Goal: Task Accomplishment & Management: Complete application form

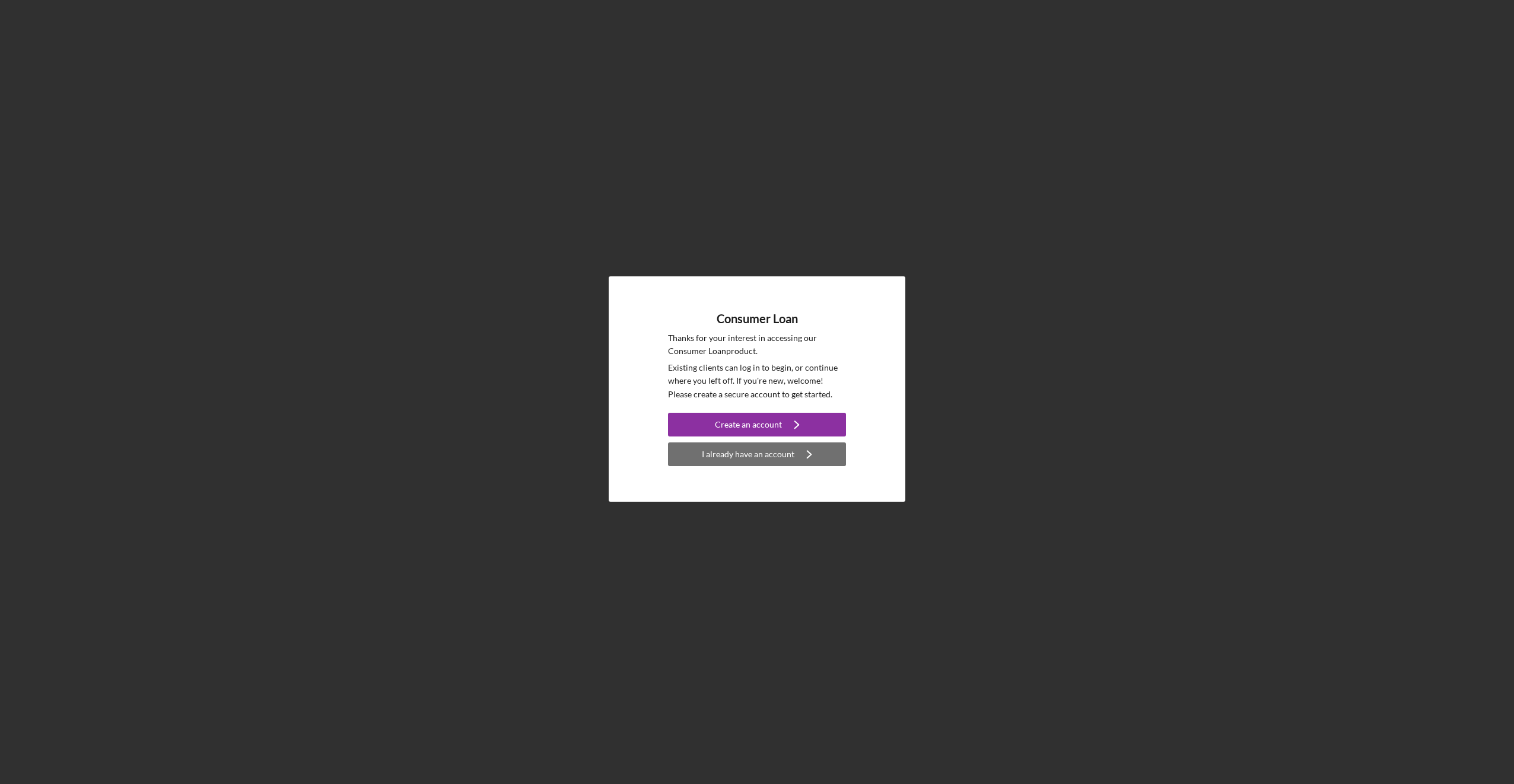
click at [781, 454] on div "I already have an account" at bounding box center [748, 454] width 92 height 24
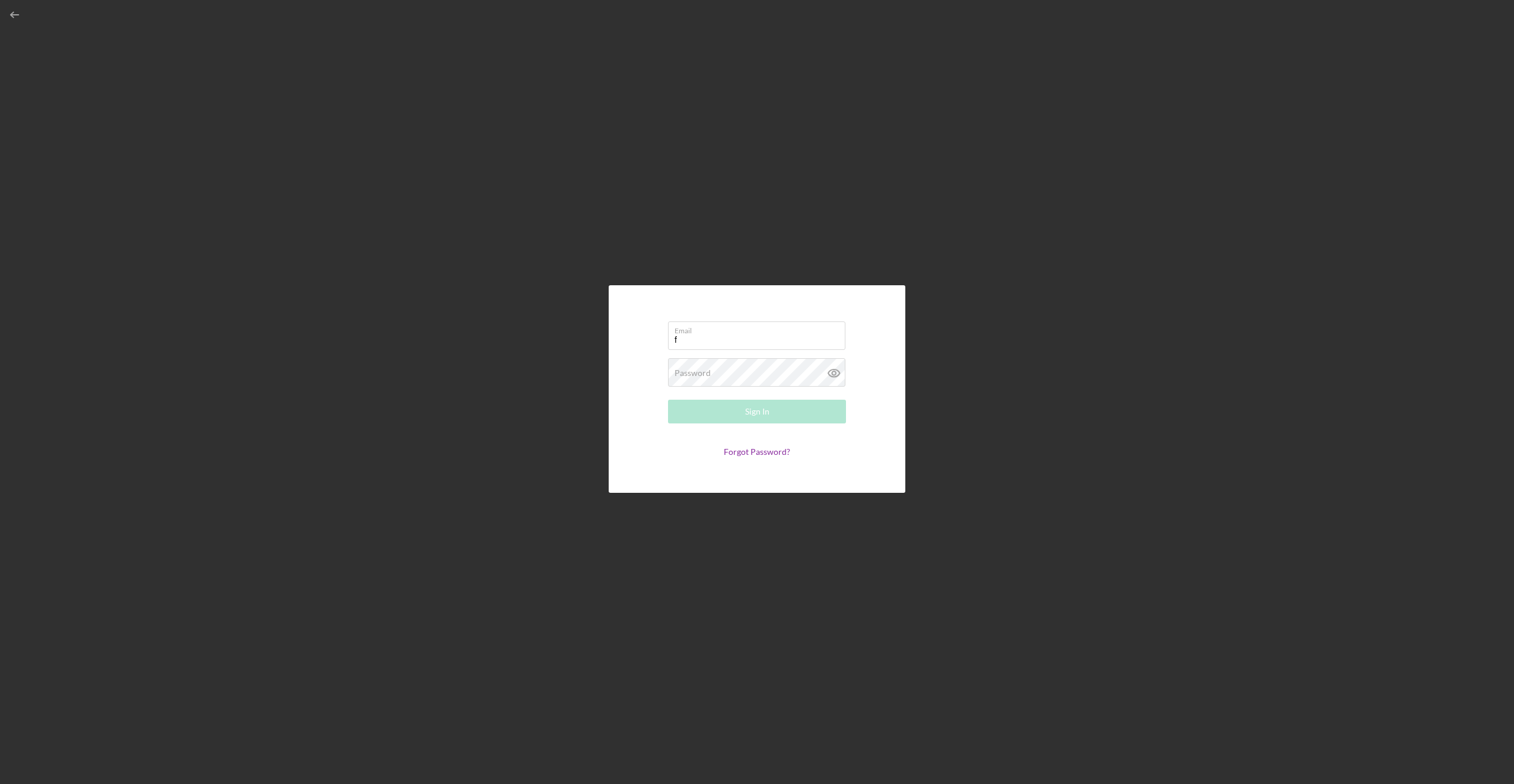
type input "[EMAIL_ADDRESS][DOMAIN_NAME]"
click at [752, 413] on div "Sign In" at bounding box center [757, 411] width 24 height 24
click at [761, 451] on link "Forgot Password?" at bounding box center [757, 452] width 66 height 10
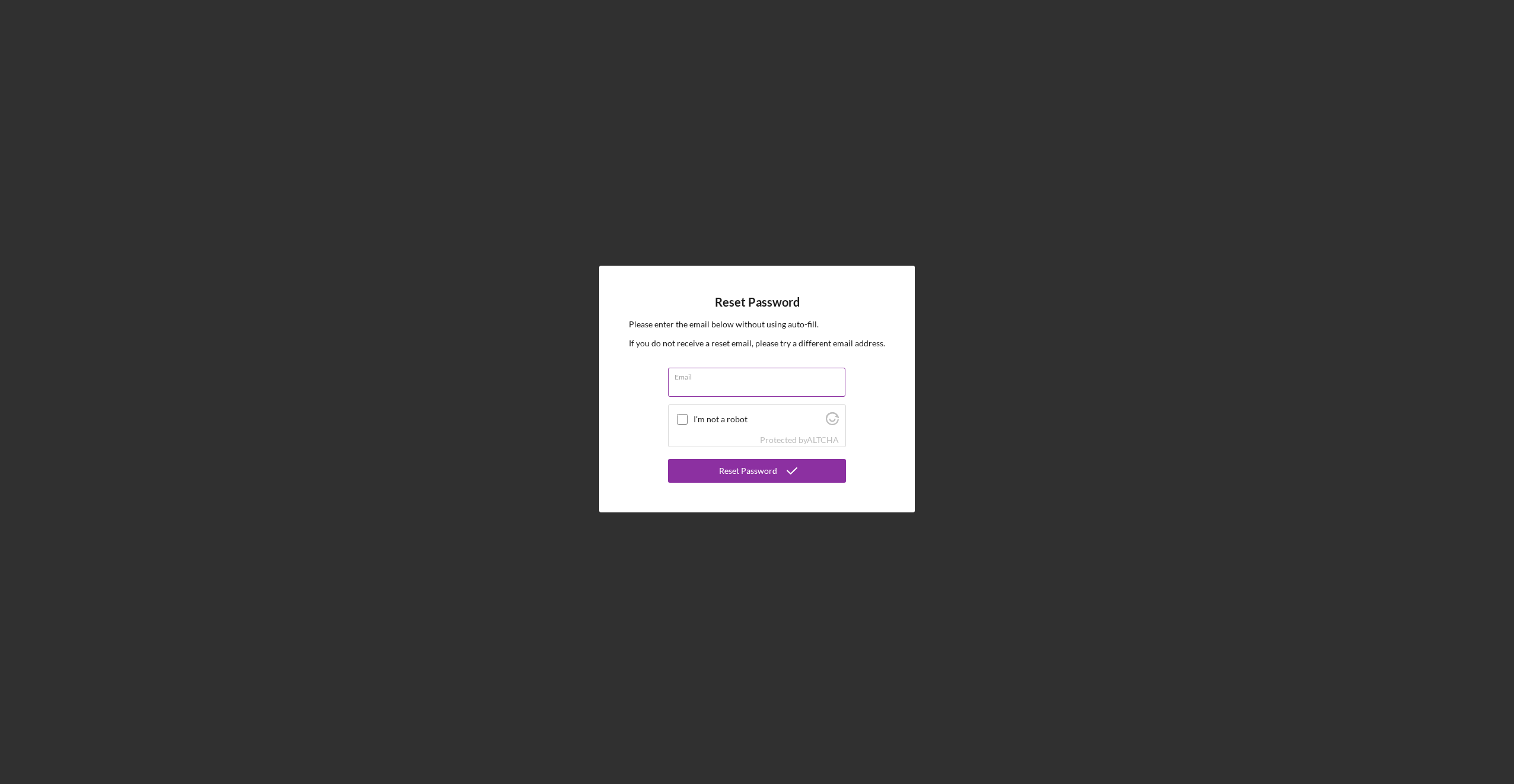
click at [697, 383] on input "Email" at bounding box center [757, 382] width 178 height 28
type input "[EMAIL_ADDRESS][DOMAIN_NAME]"
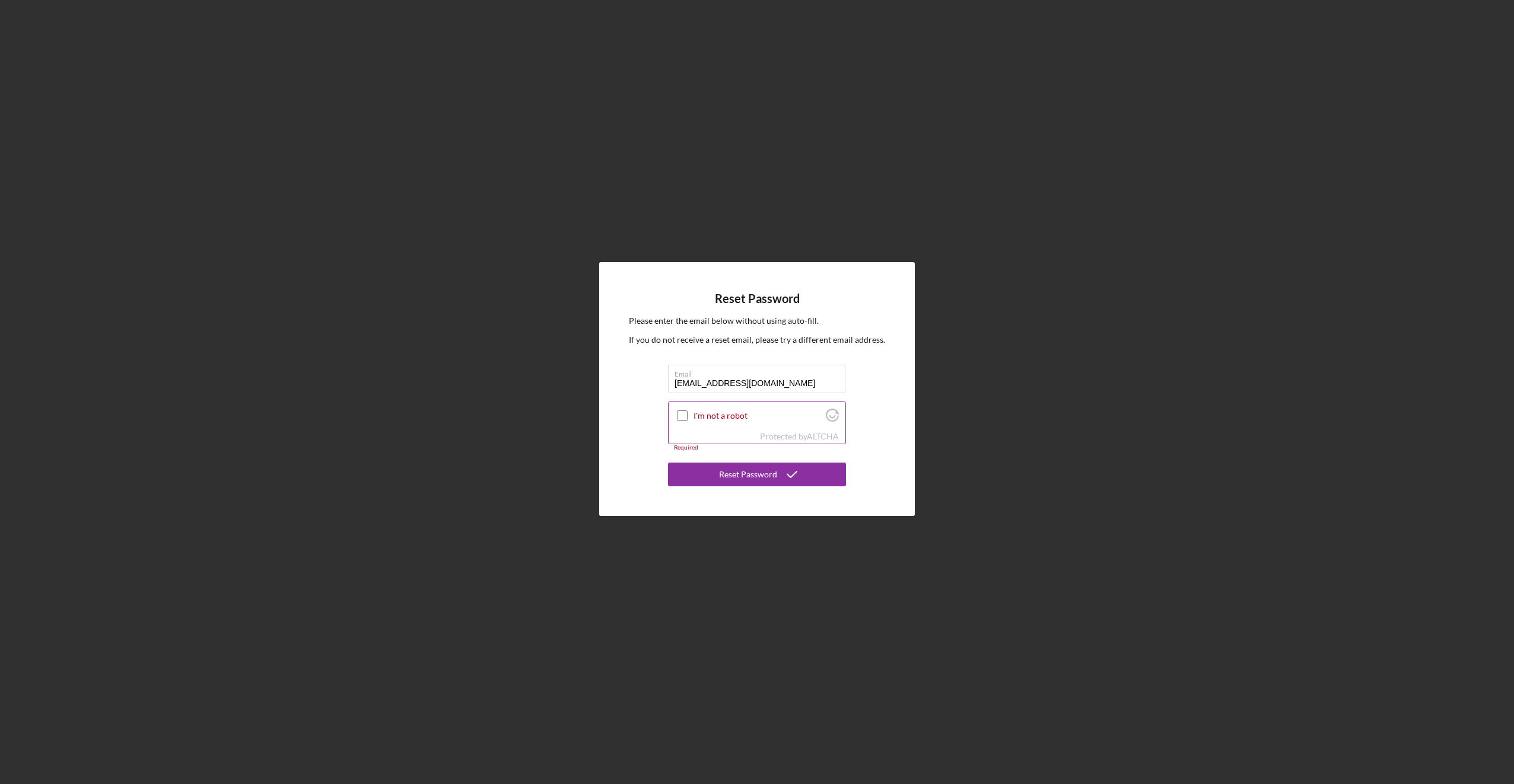
click at [682, 415] on input "I'm not a robot" at bounding box center [682, 415] width 11 height 11
checkbox input "true"
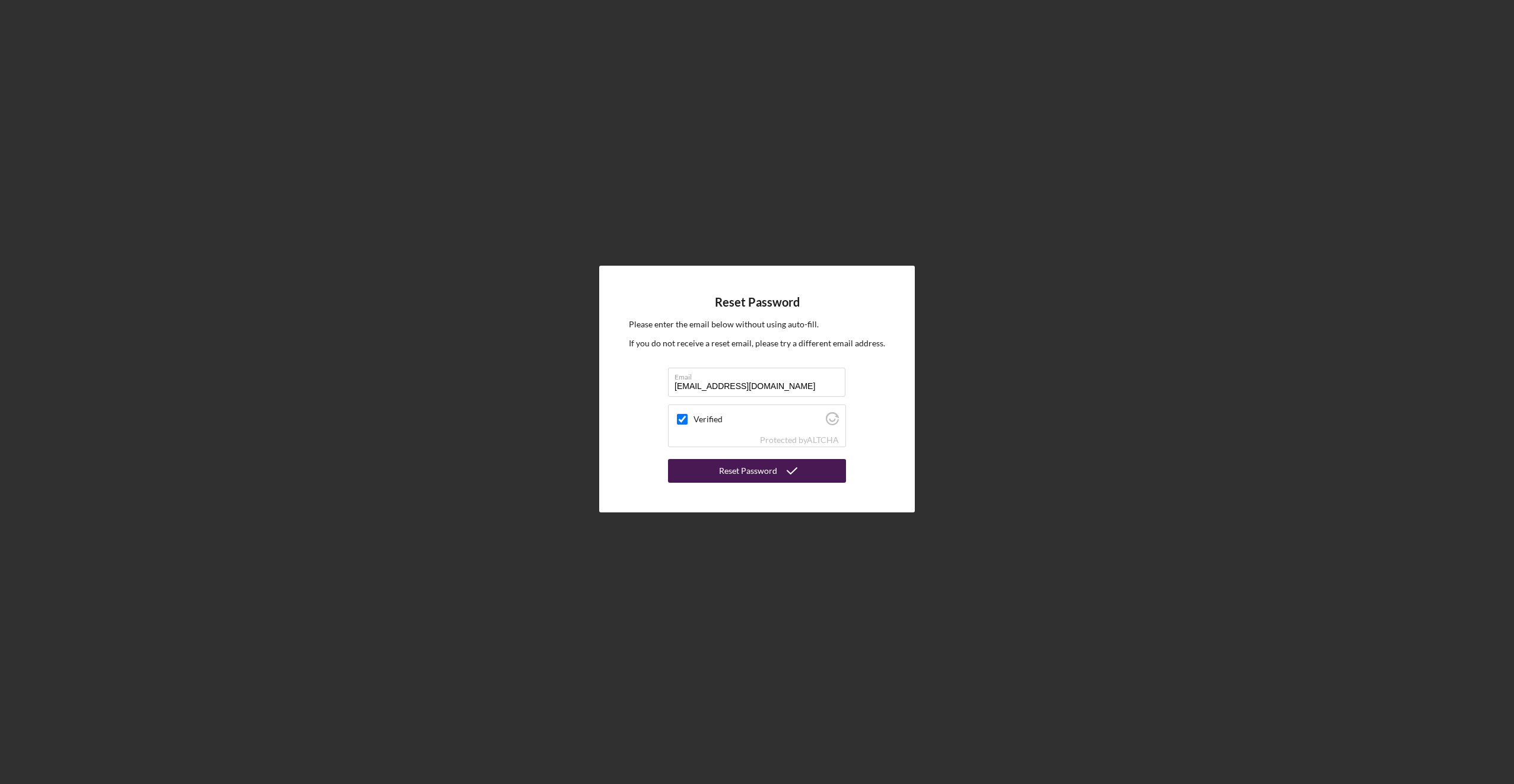
click at [761, 470] on div "Reset Password" at bounding box center [748, 470] width 58 height 24
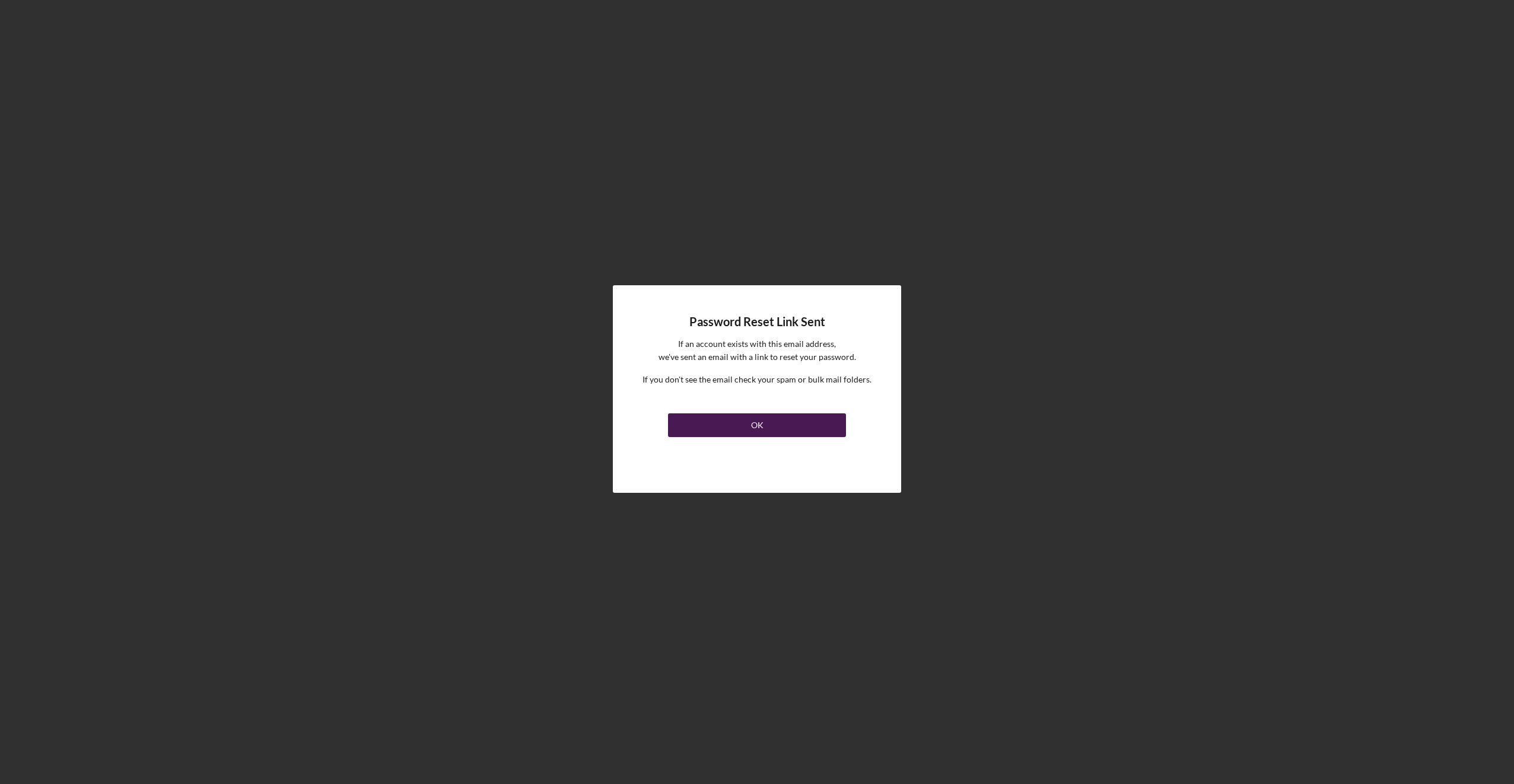
click at [759, 427] on div "OK" at bounding box center [757, 425] width 12 height 24
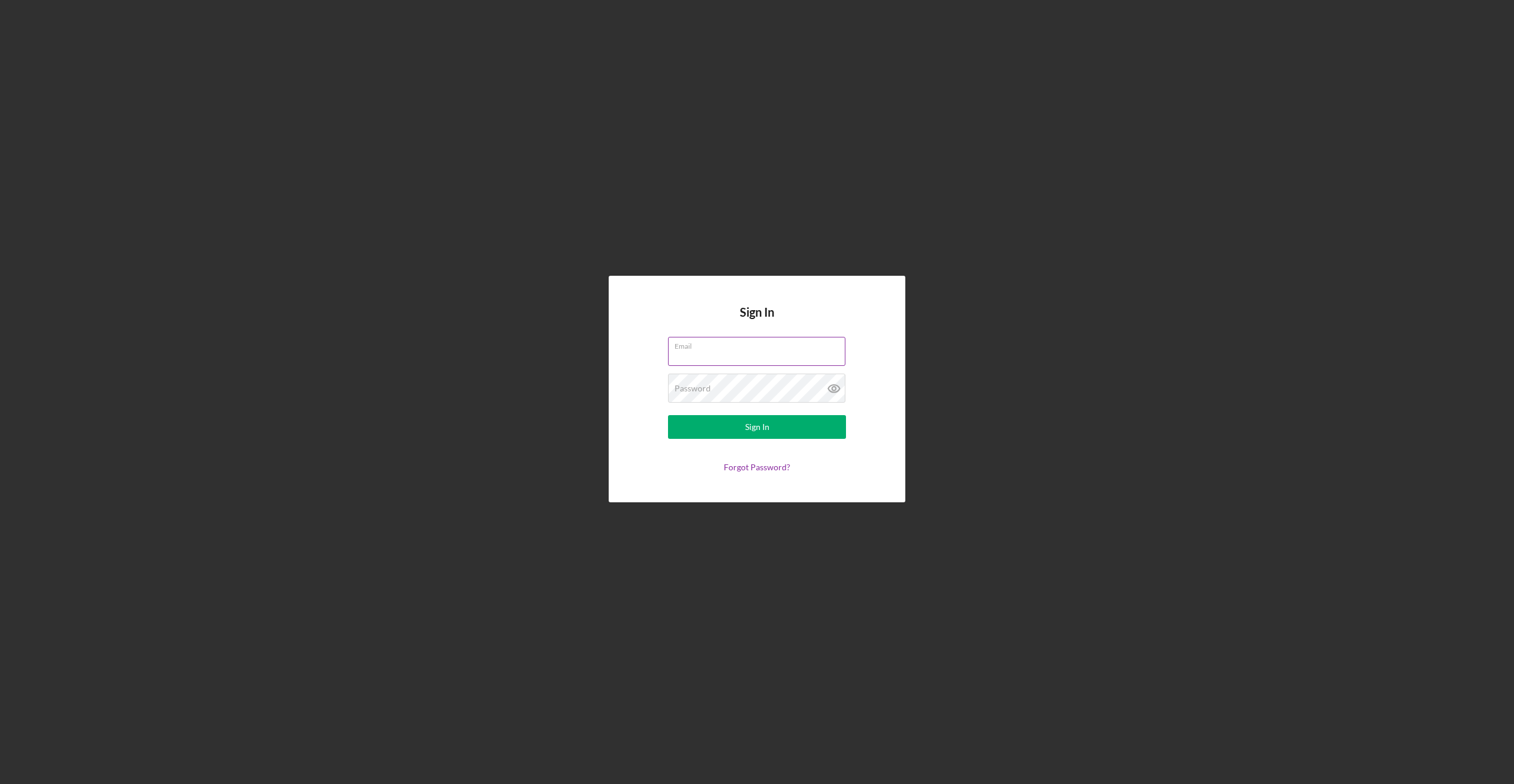
click at [746, 357] on input "Email" at bounding box center [757, 351] width 178 height 28
type input "[EMAIL_ADDRESS][DOMAIN_NAME]"
click at [767, 386] on div "Password Required" at bounding box center [757, 388] width 178 height 30
click at [834, 388] on icon at bounding box center [834, 388] width 30 height 30
click at [753, 425] on div "Sign In" at bounding box center [757, 426] width 24 height 24
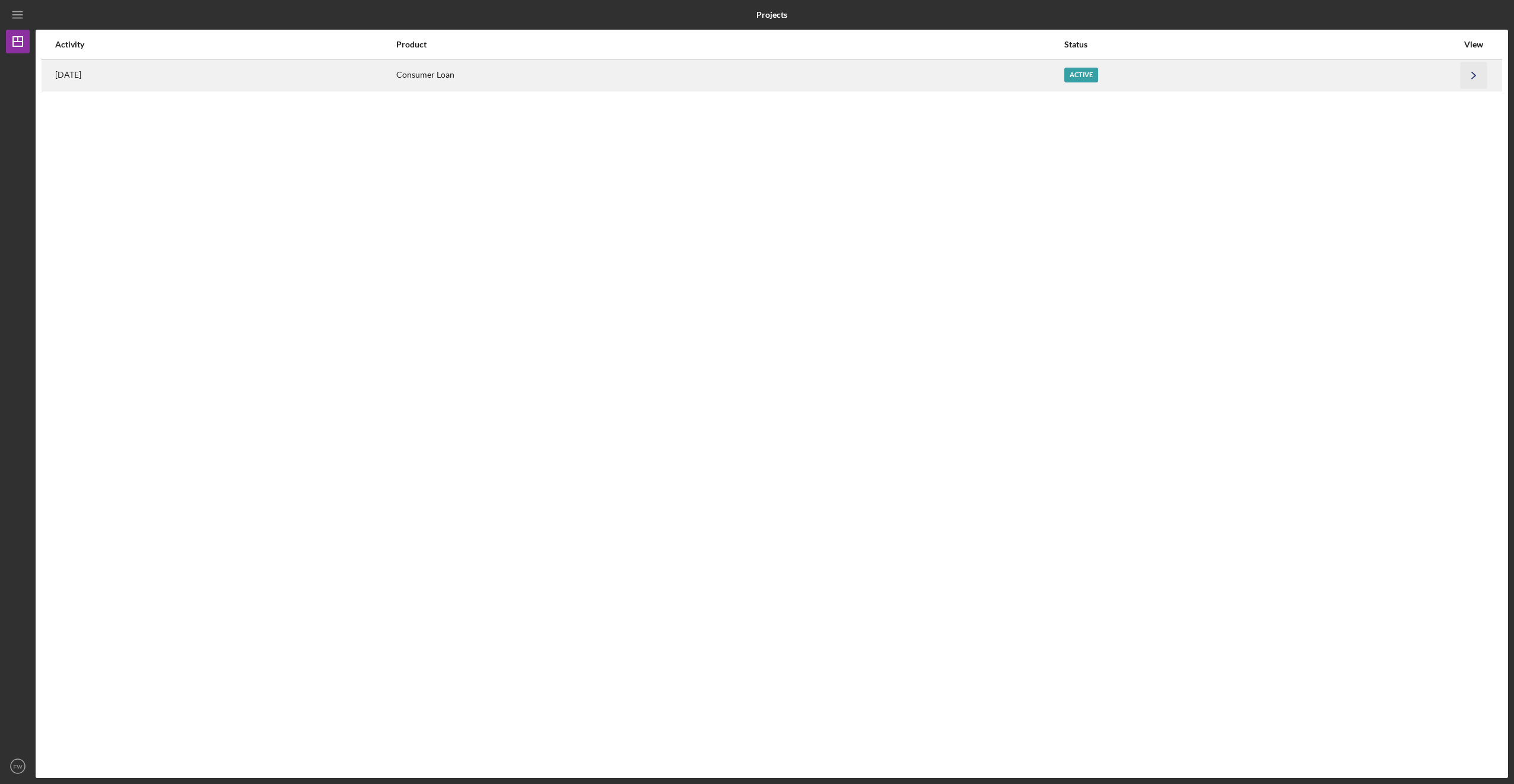
click at [1475, 74] on icon "Icon/Navigate" at bounding box center [1473, 75] width 27 height 27
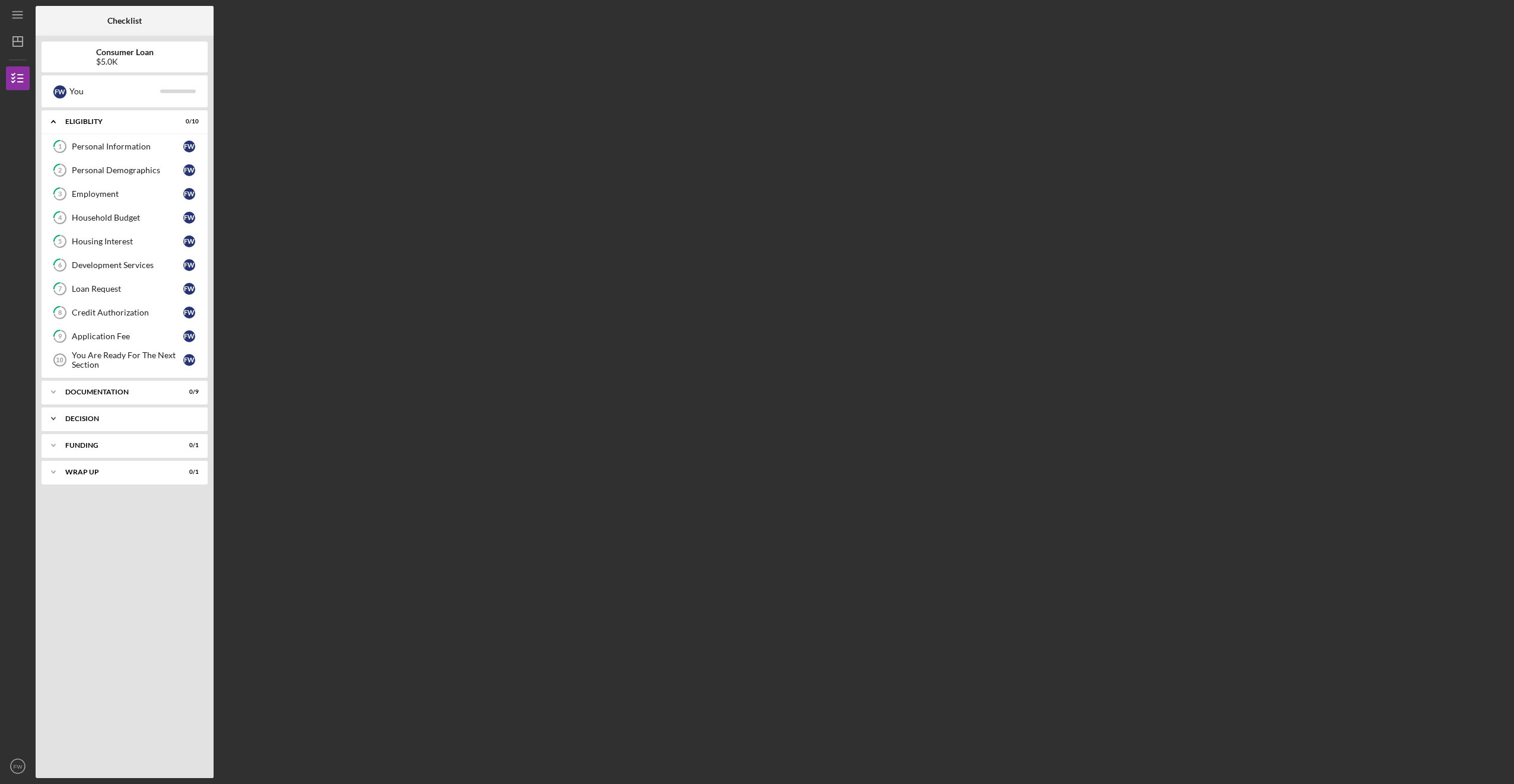
click at [55, 417] on icon "Icon/Expander" at bounding box center [53, 418] width 24 height 24
click at [53, 474] on icon "Icon/Expander" at bounding box center [53, 475] width 24 height 24
click at [55, 530] on icon "Icon/Expander" at bounding box center [53, 532] width 24 height 24
click at [87, 355] on div "You Are Ready For The Next Section" at bounding box center [128, 359] width 112 height 19
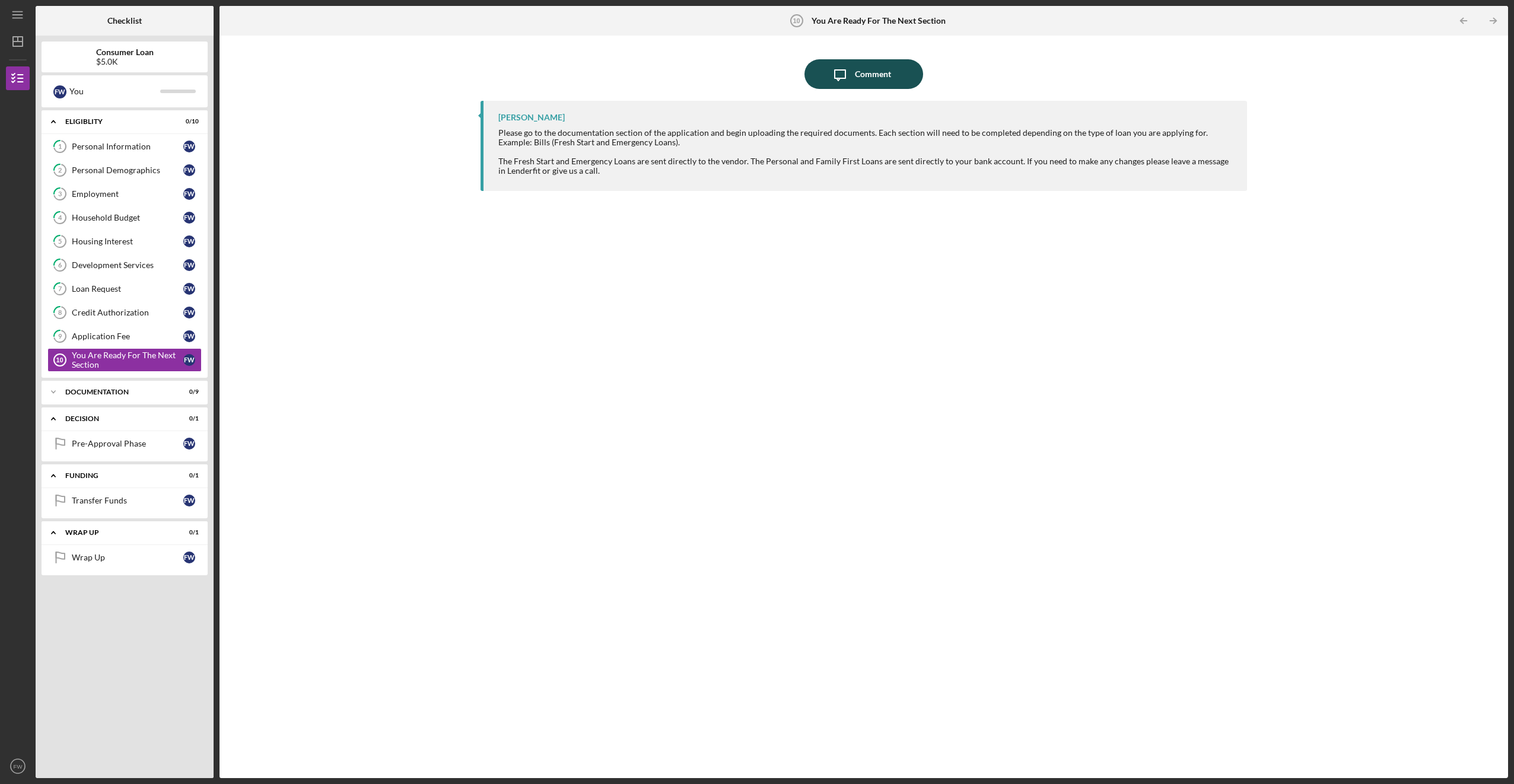
click at [877, 70] on div "Comment" at bounding box center [873, 74] width 36 height 30
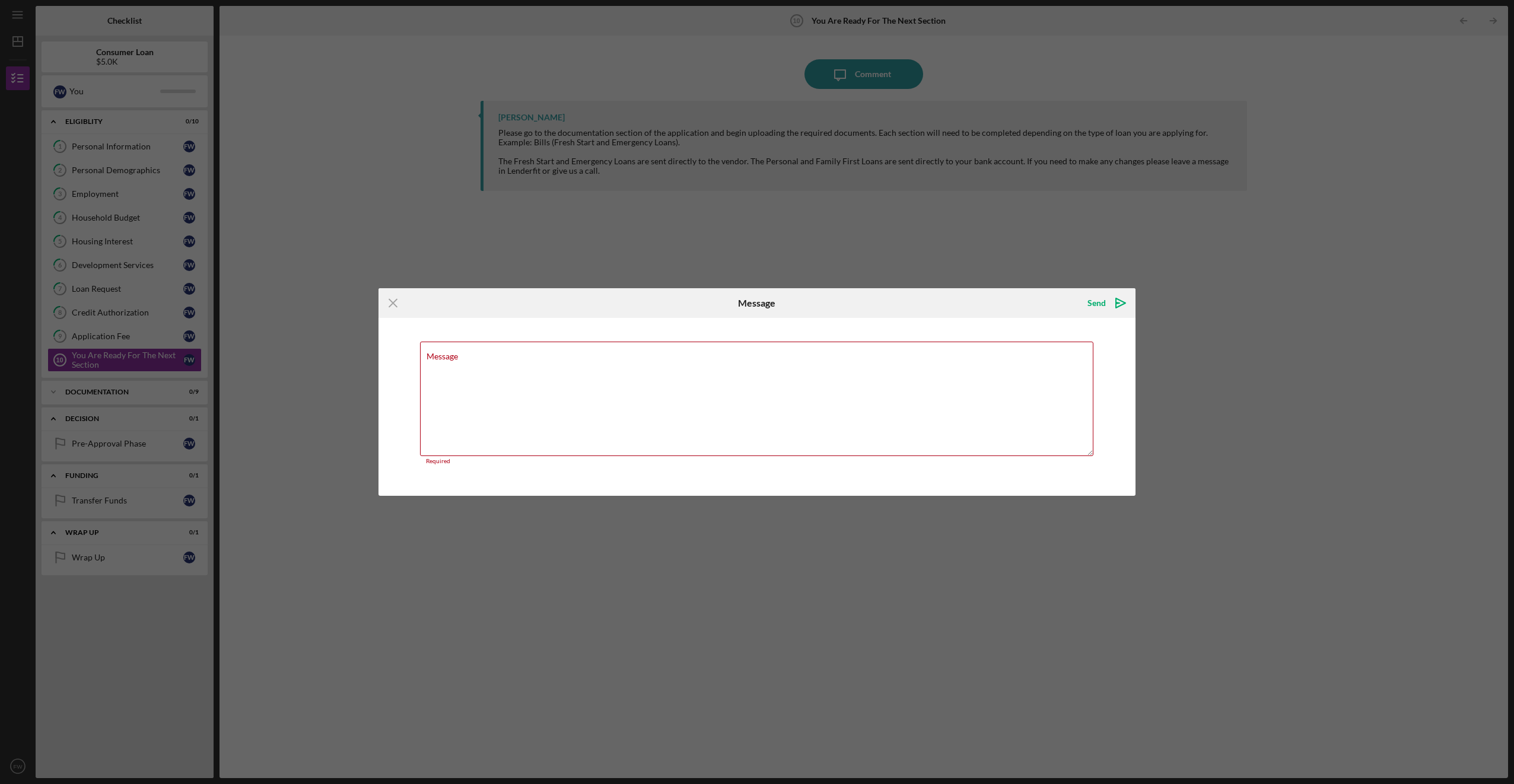
click at [886, 167] on div "Icon/Menu Close Message Send Icon/icon-invite-send Message Required Cancel Send…" at bounding box center [757, 392] width 1514 height 784
click at [461, 368] on textarea "Message" at bounding box center [757, 398] width 673 height 114
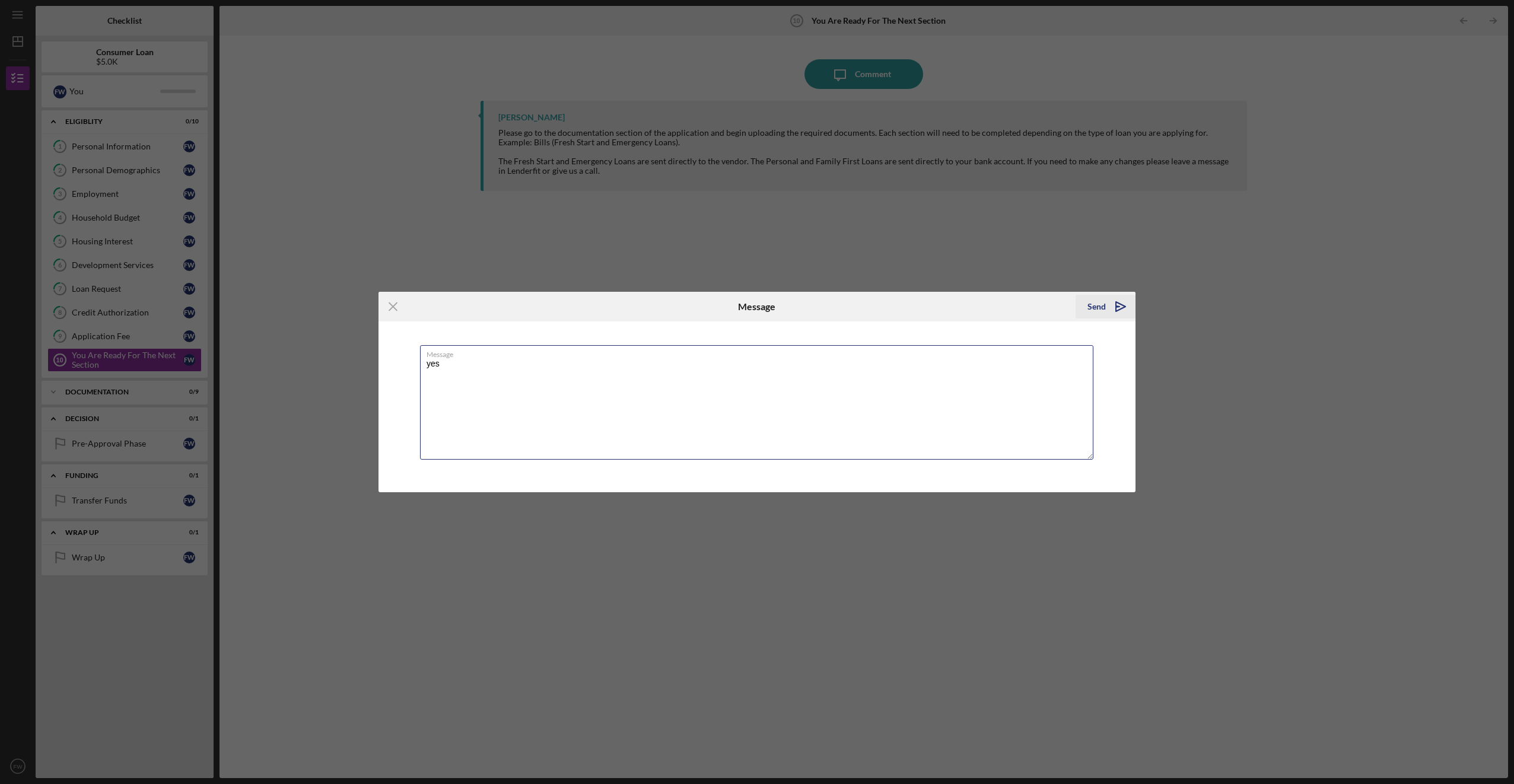
type textarea "yes"
click at [1096, 307] on div "Send" at bounding box center [1096, 306] width 19 height 24
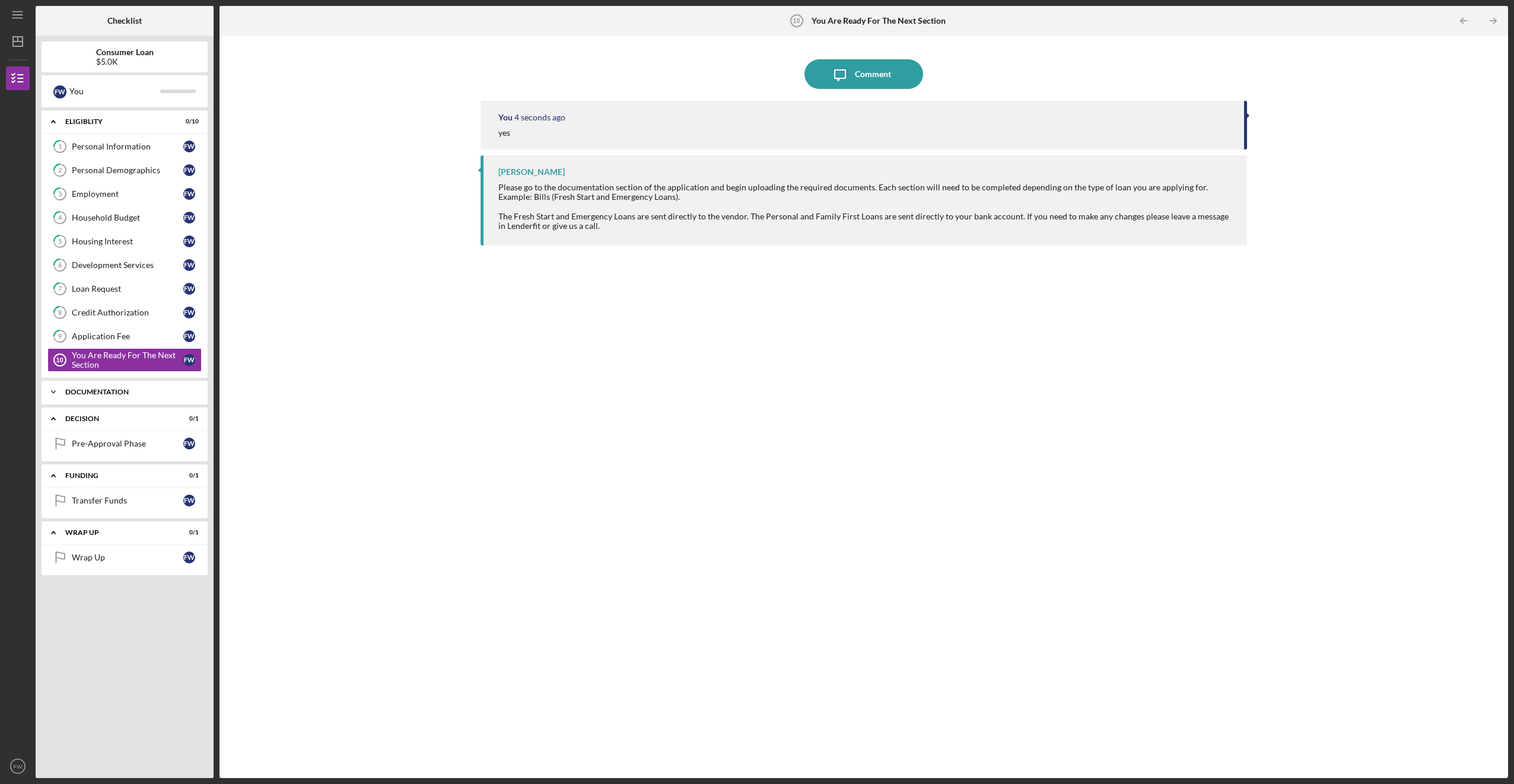
click at [124, 392] on div "Documentation" at bounding box center [128, 392] width 127 height 7
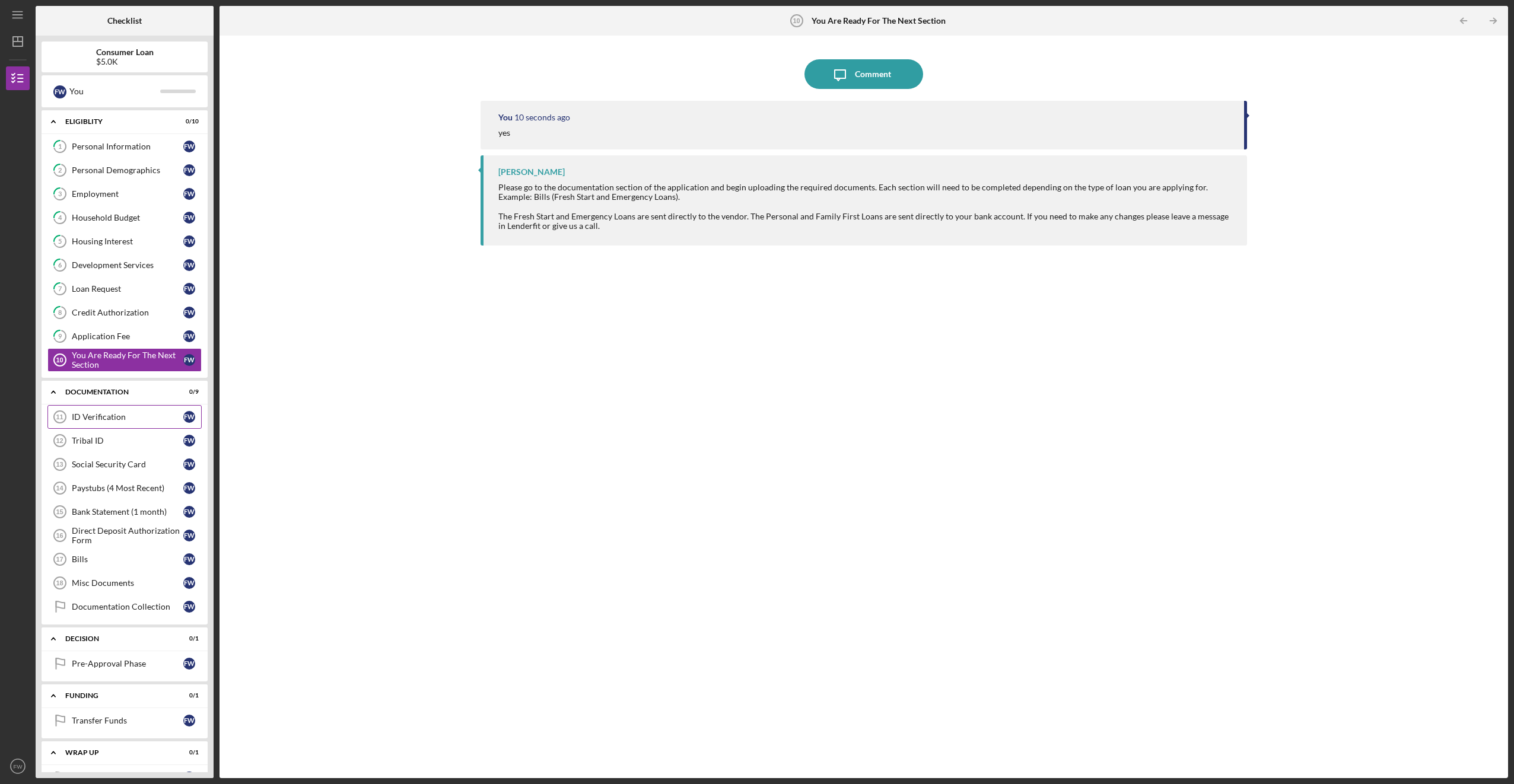
click at [98, 415] on div "ID Verification" at bounding box center [128, 417] width 112 height 10
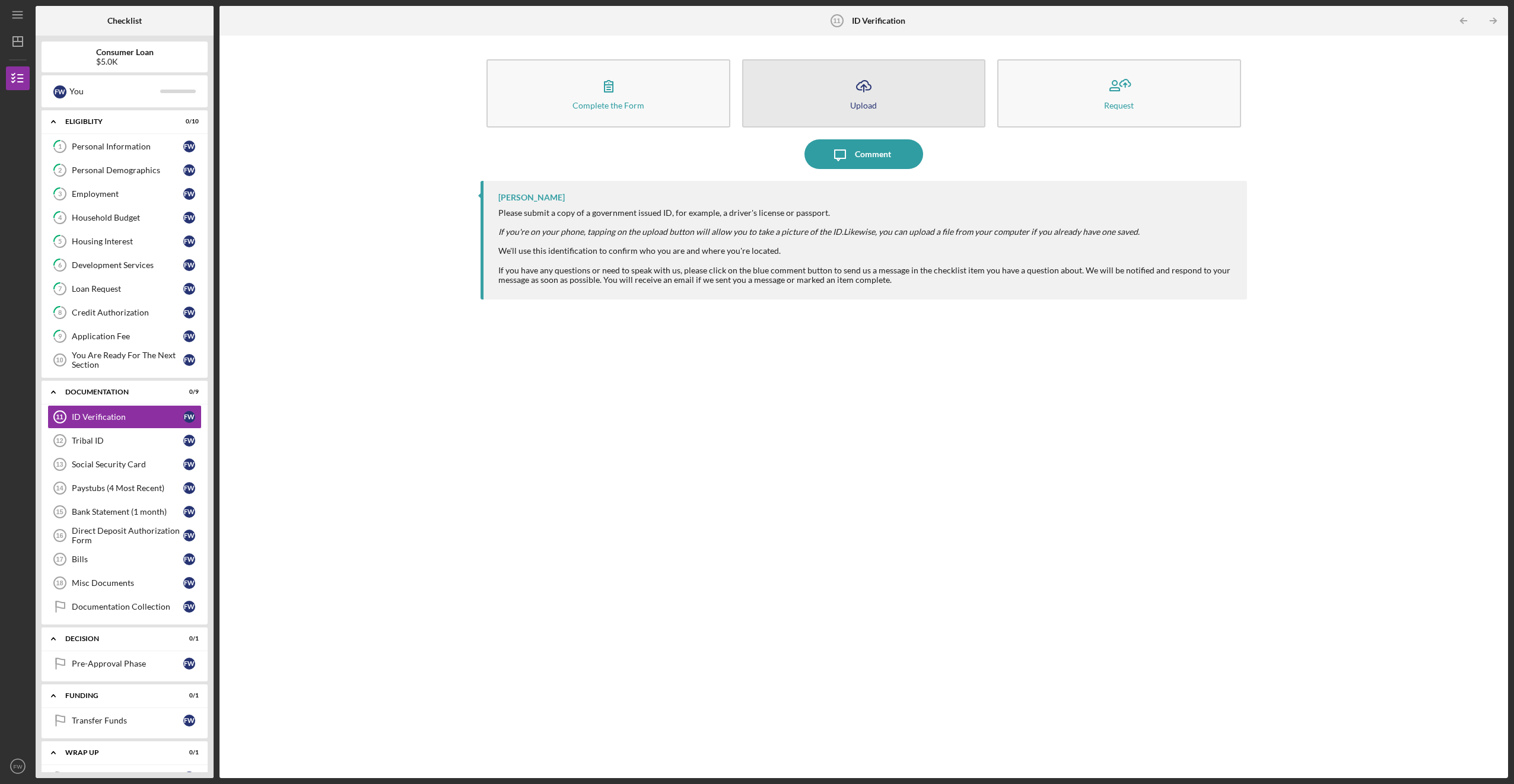
click at [864, 89] on line "button" at bounding box center [864, 88] width 0 height 7
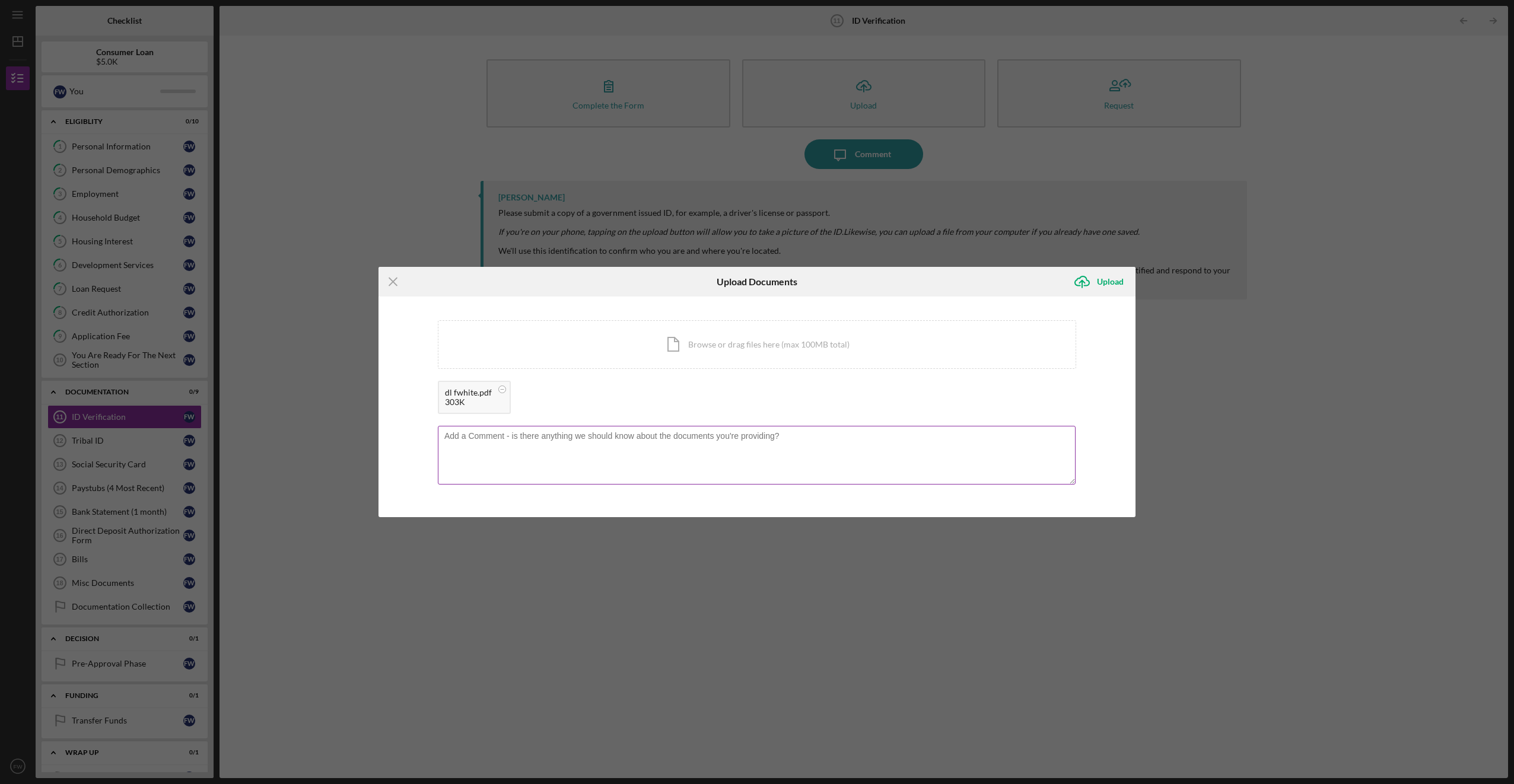
click at [837, 443] on textarea at bounding box center [757, 455] width 638 height 58
type textarea "DL"
click at [1107, 277] on div "Upload" at bounding box center [1110, 281] width 27 height 24
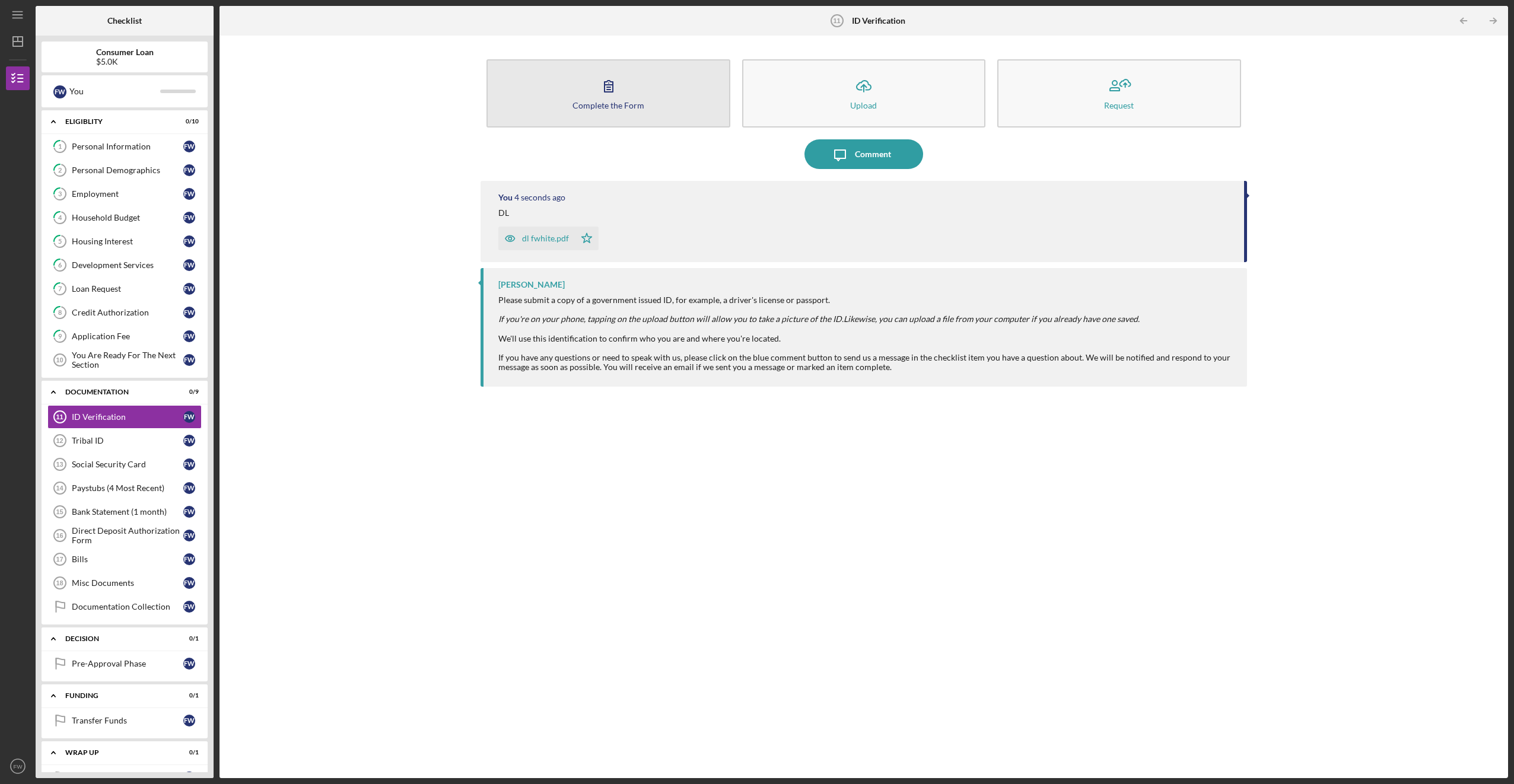
click at [605, 88] on icon "button" at bounding box center [608, 86] width 30 height 30
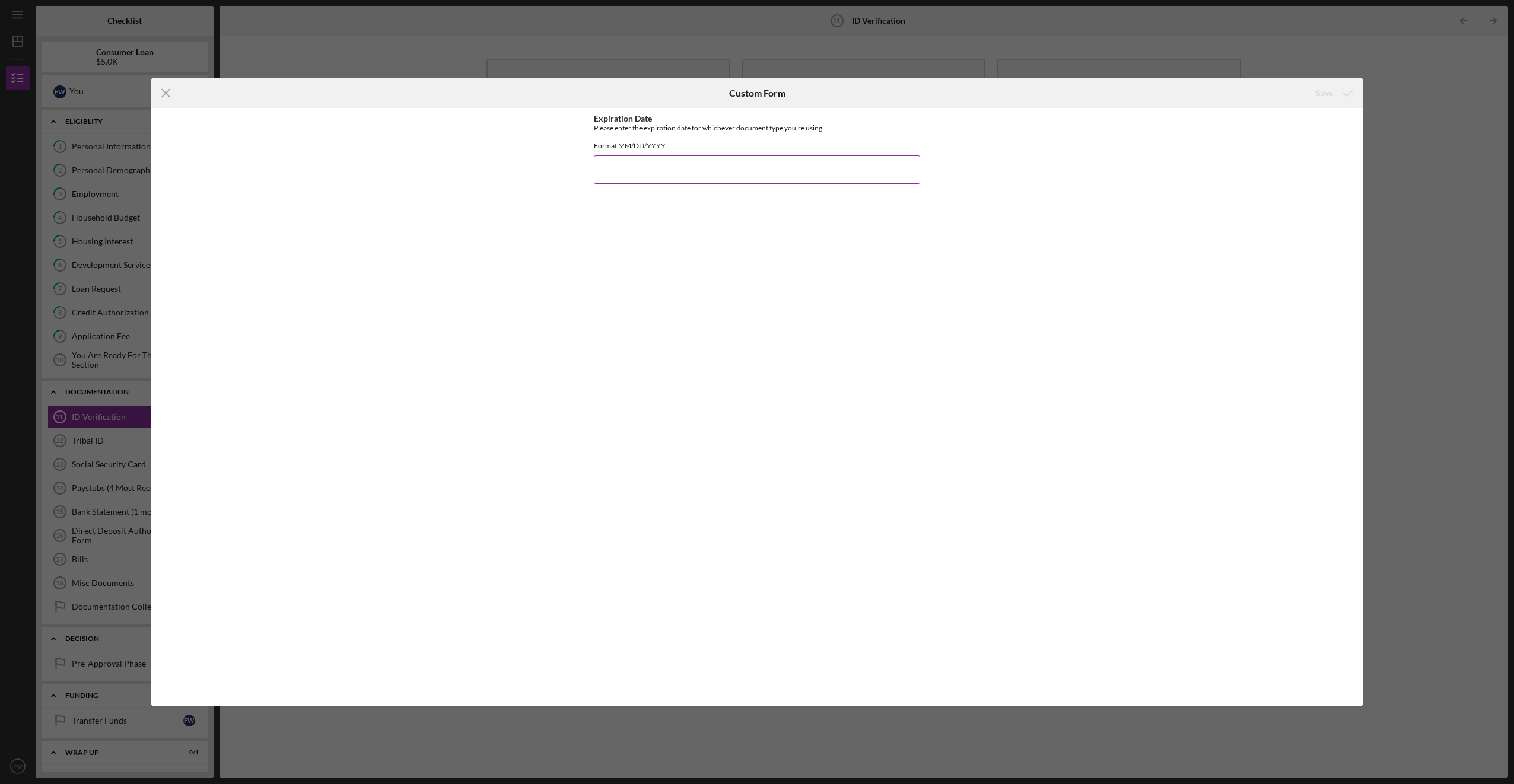
click at [614, 170] on input "Expiration Date" at bounding box center [757, 169] width 326 height 28
type input "[DATE]"
click at [1319, 91] on div "Save" at bounding box center [1324, 92] width 17 height 24
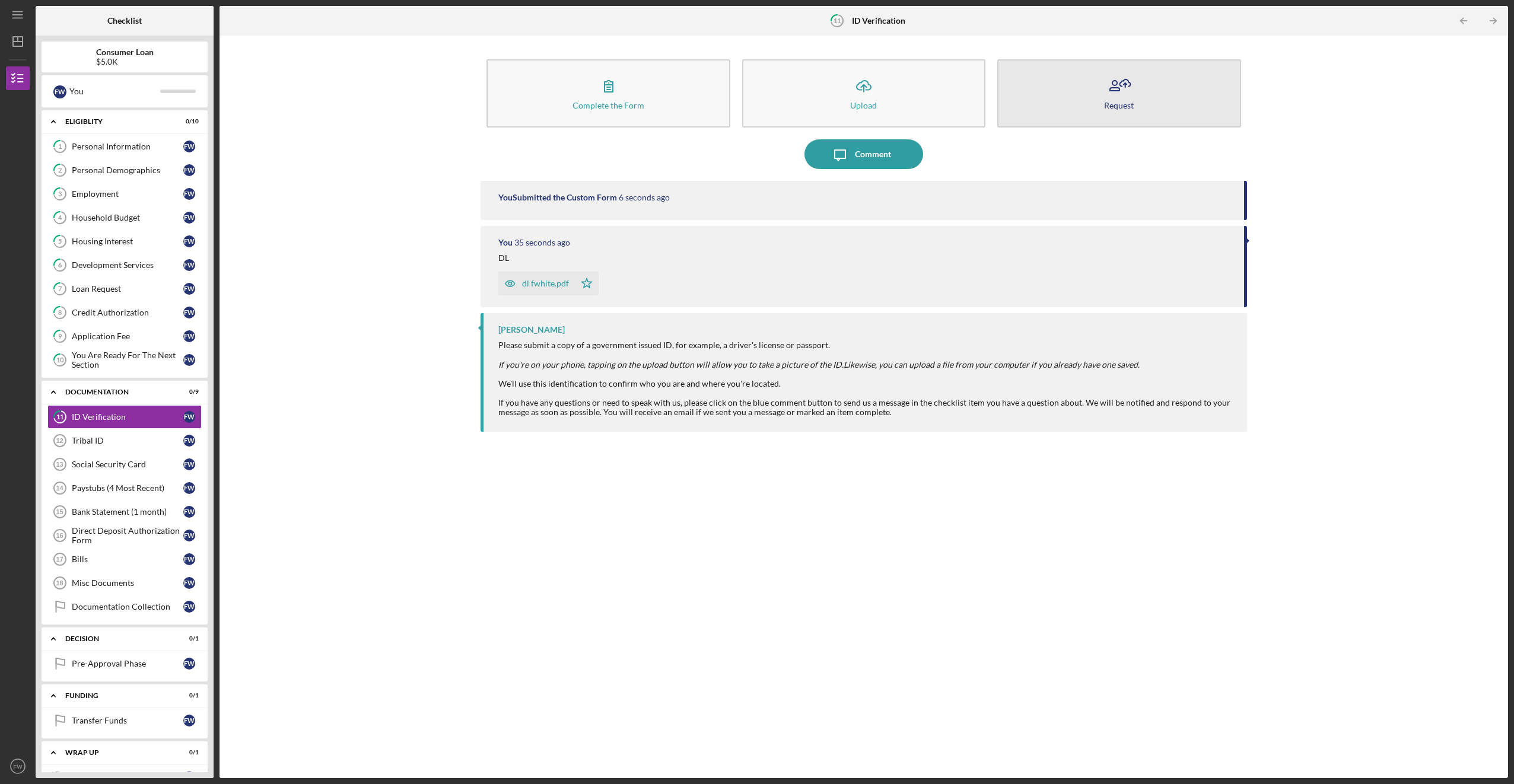
click at [1117, 89] on icon "button" at bounding box center [1119, 86] width 30 height 30
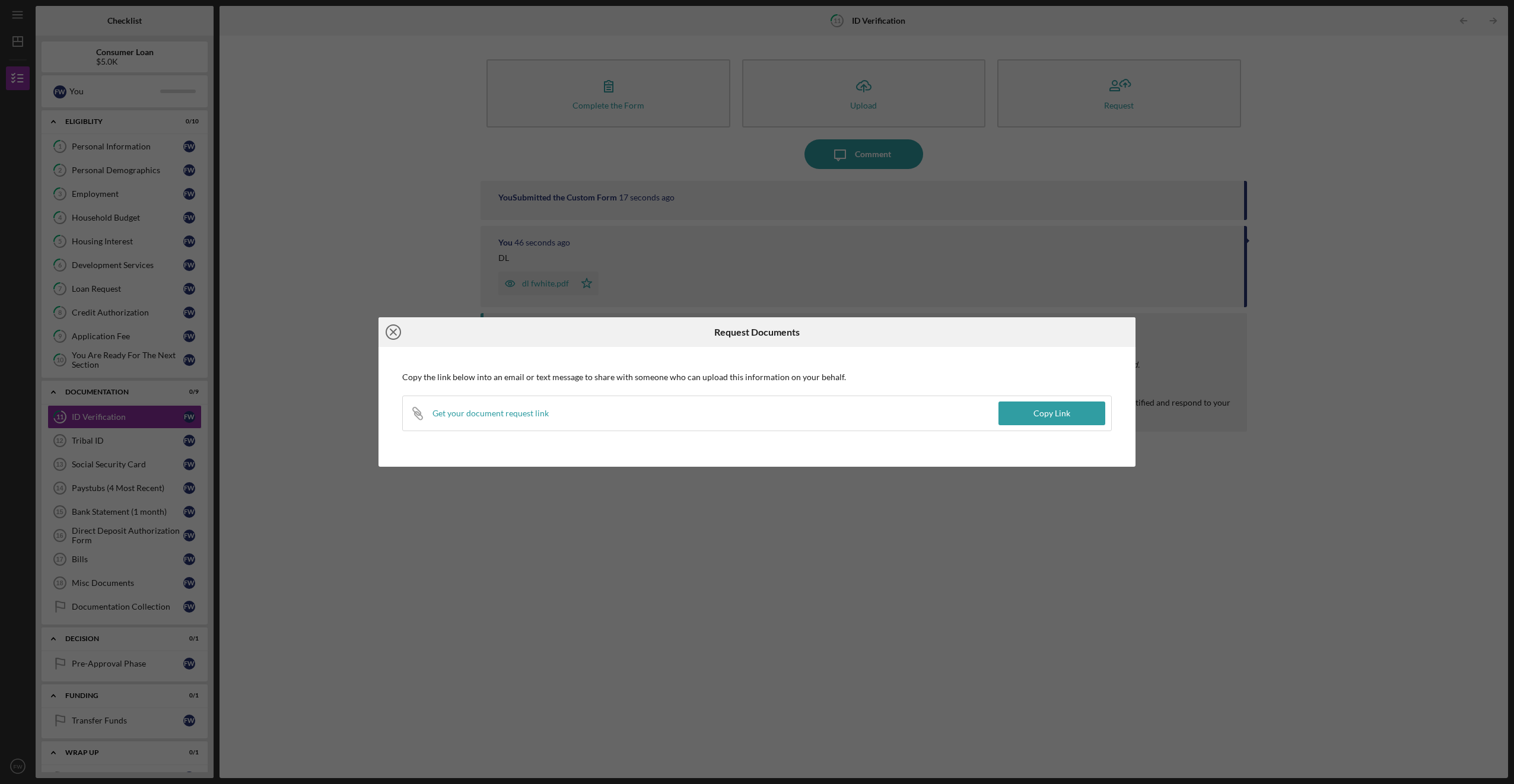
click at [390, 330] on icon "Icon/Close" at bounding box center [393, 332] width 30 height 30
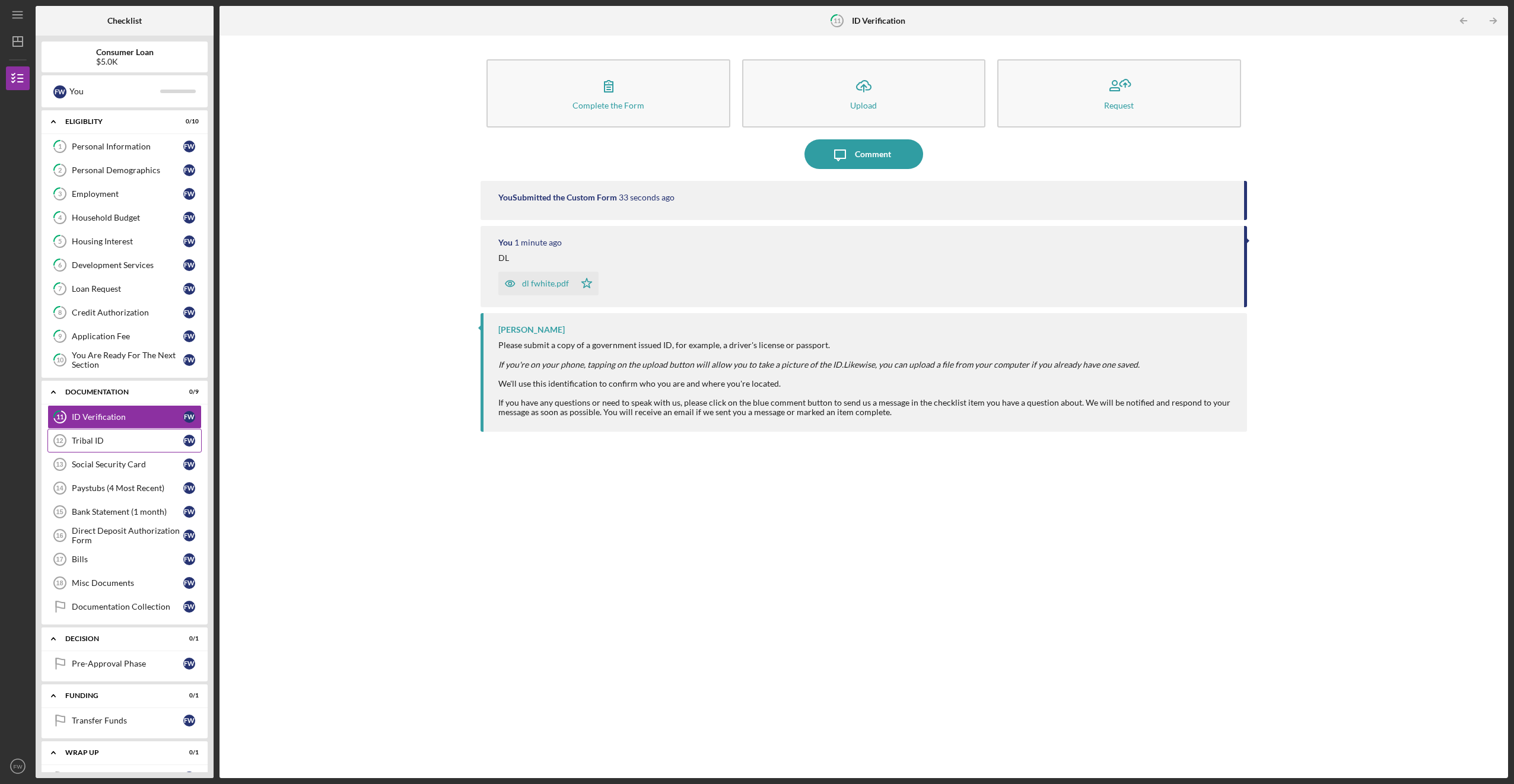
click at [91, 439] on div "Tribal ID" at bounding box center [128, 441] width 112 height 10
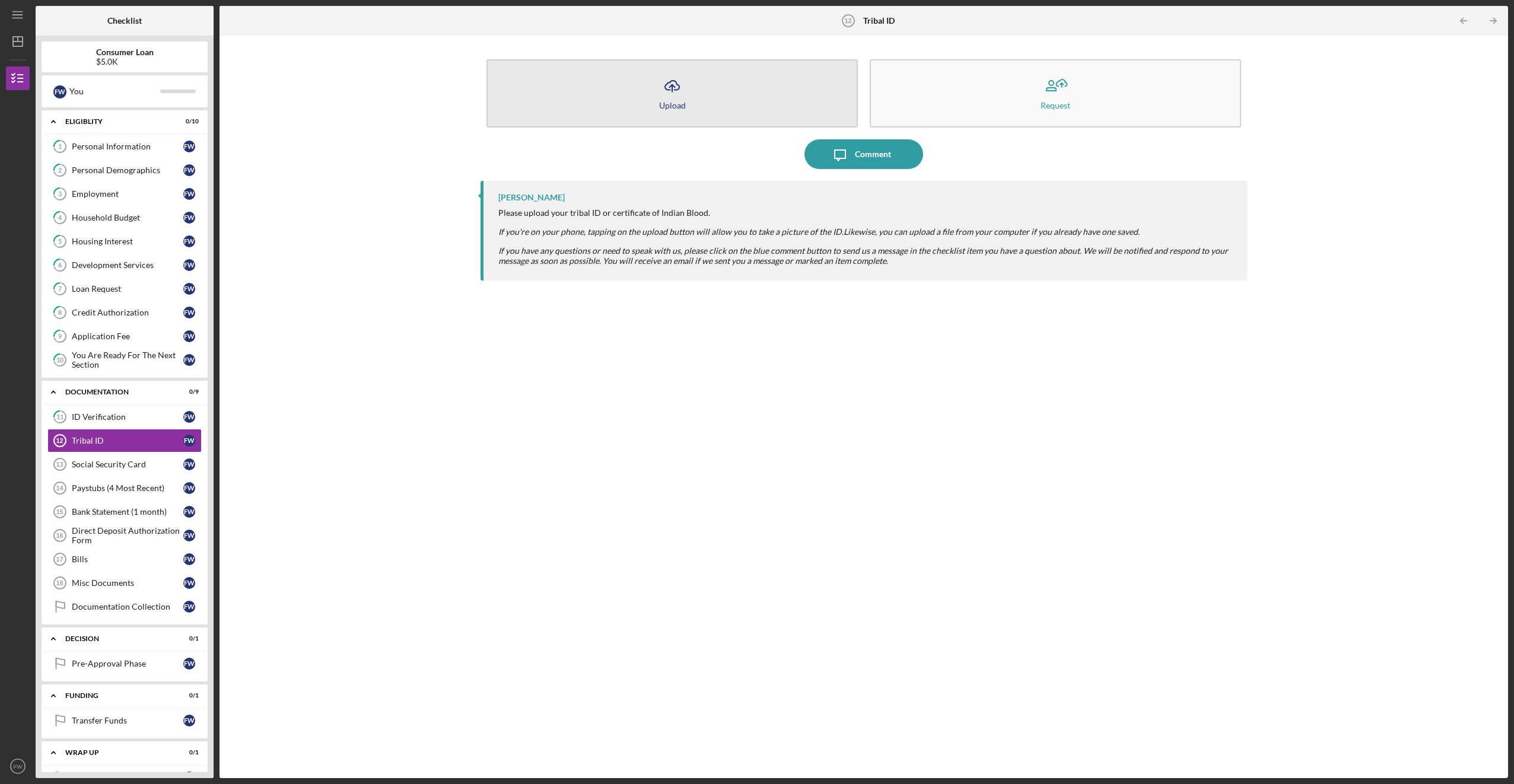
click at [670, 89] on icon "Icon/Upload" at bounding box center [672, 86] width 30 height 30
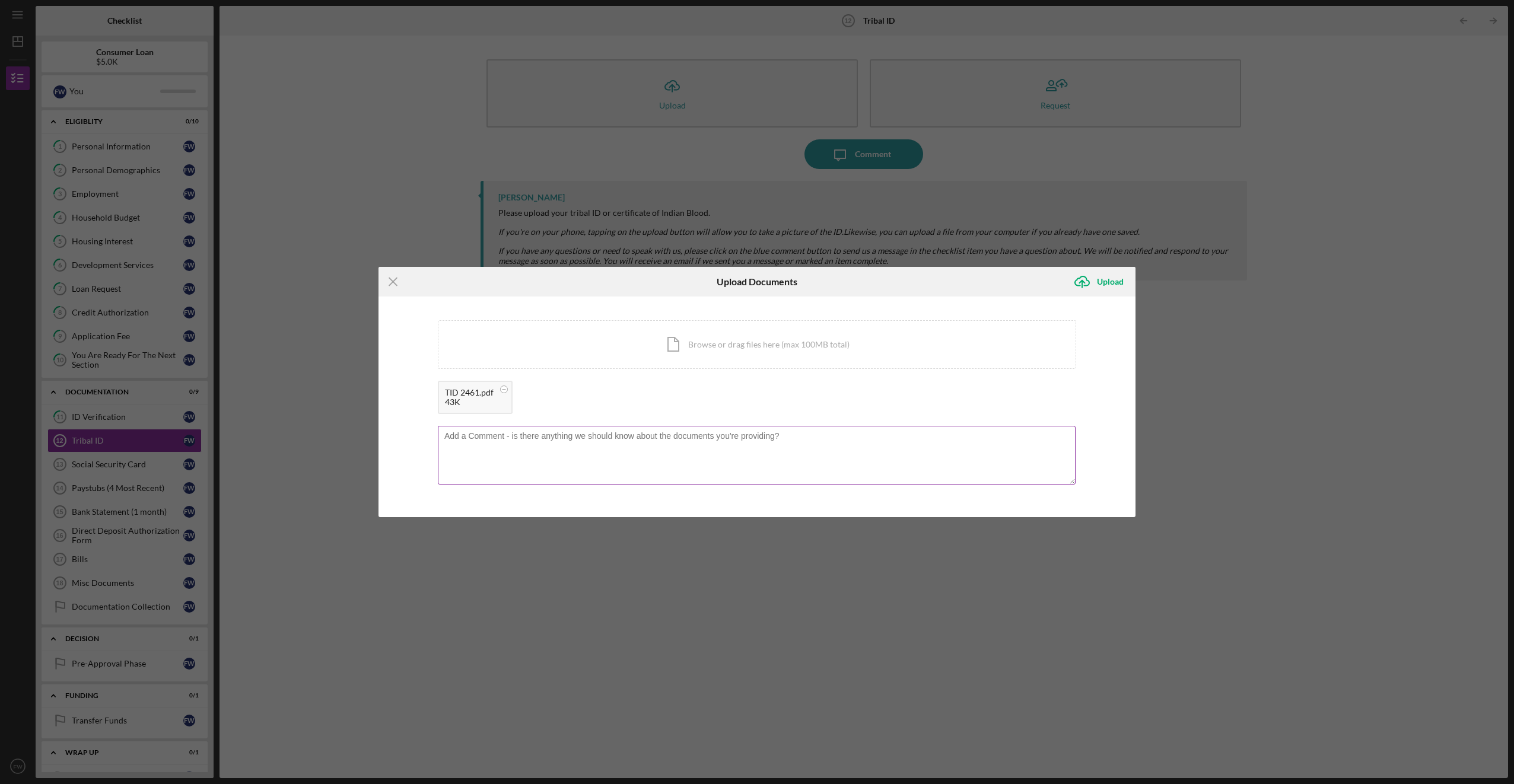
click at [688, 444] on textarea at bounding box center [757, 455] width 638 height 58
type textarea "TID"
click at [1107, 281] on div "Upload" at bounding box center [1110, 281] width 27 height 24
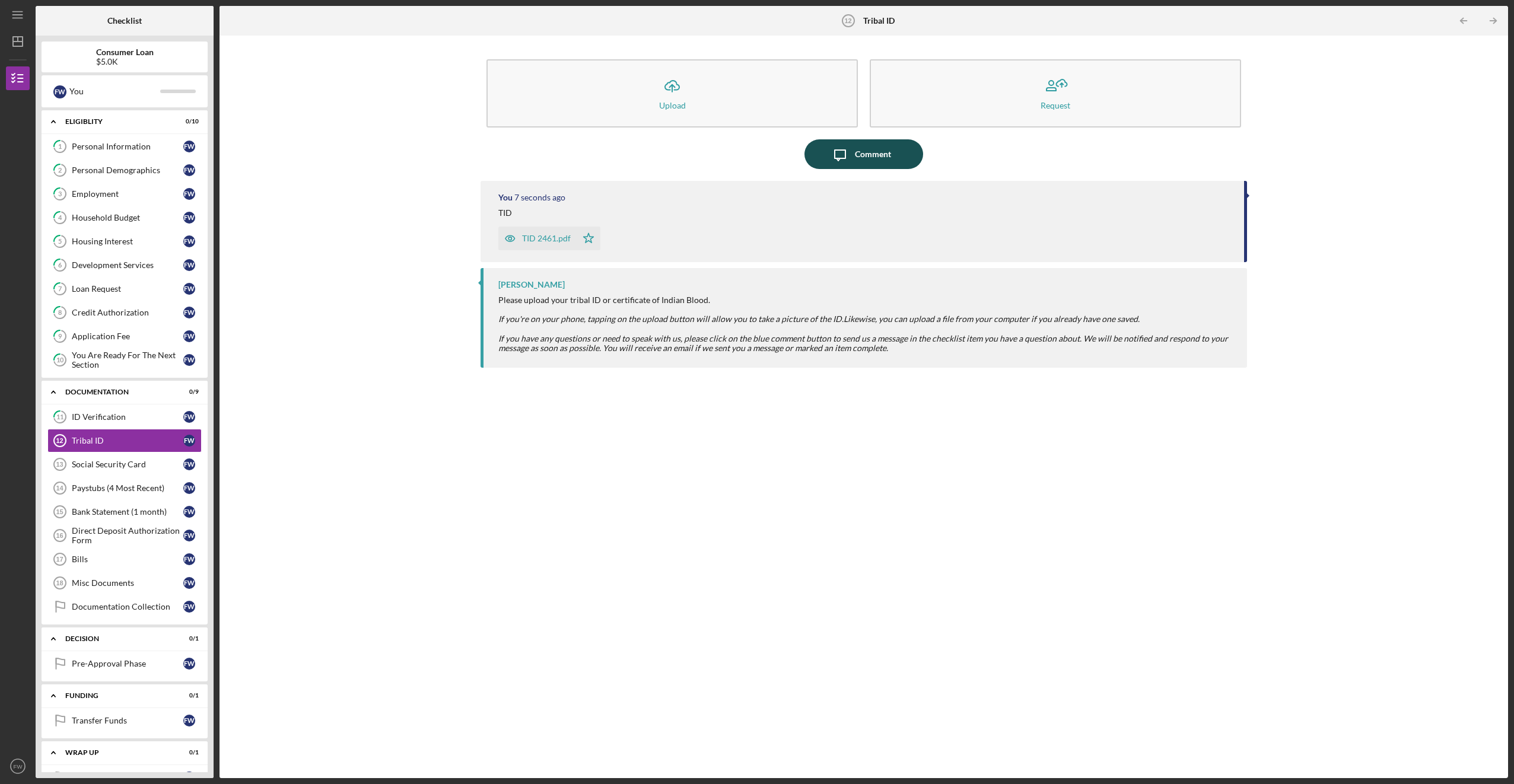
click at [861, 153] on div "Comment" at bounding box center [873, 154] width 36 height 30
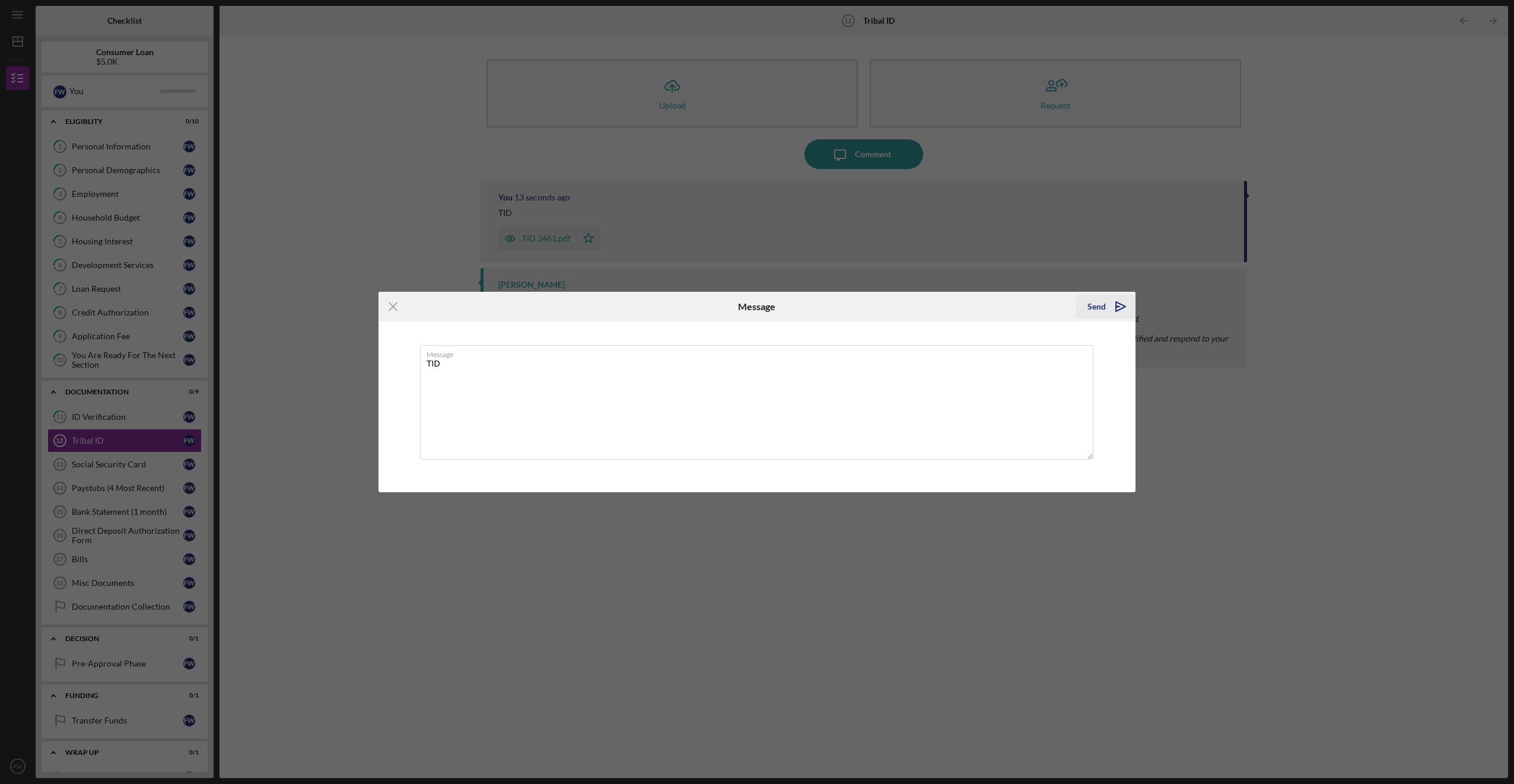
type textarea "TID"
click at [1097, 306] on div "Send" at bounding box center [1096, 306] width 19 height 24
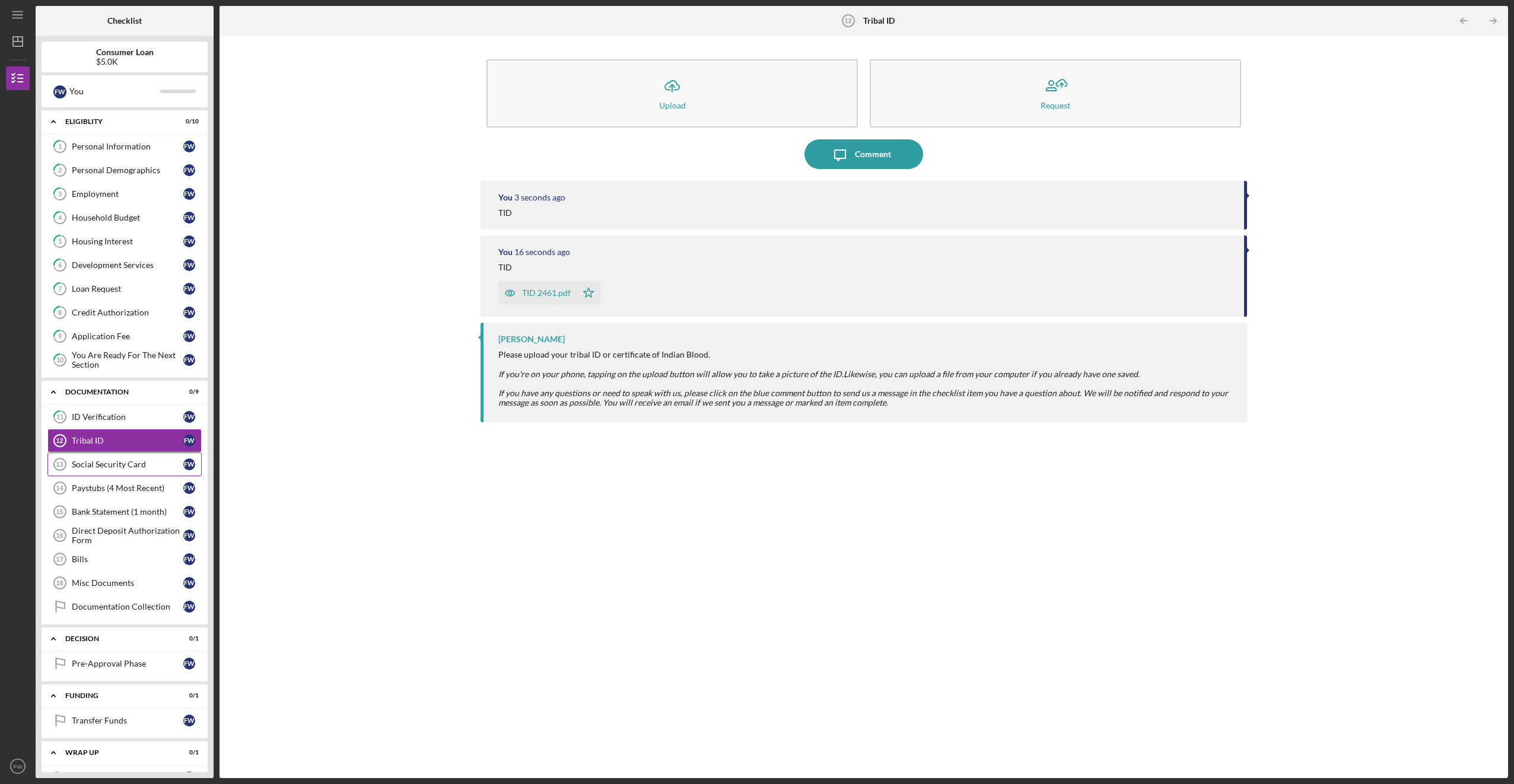
click at [128, 463] on div "Social Security Card" at bounding box center [128, 465] width 112 height 10
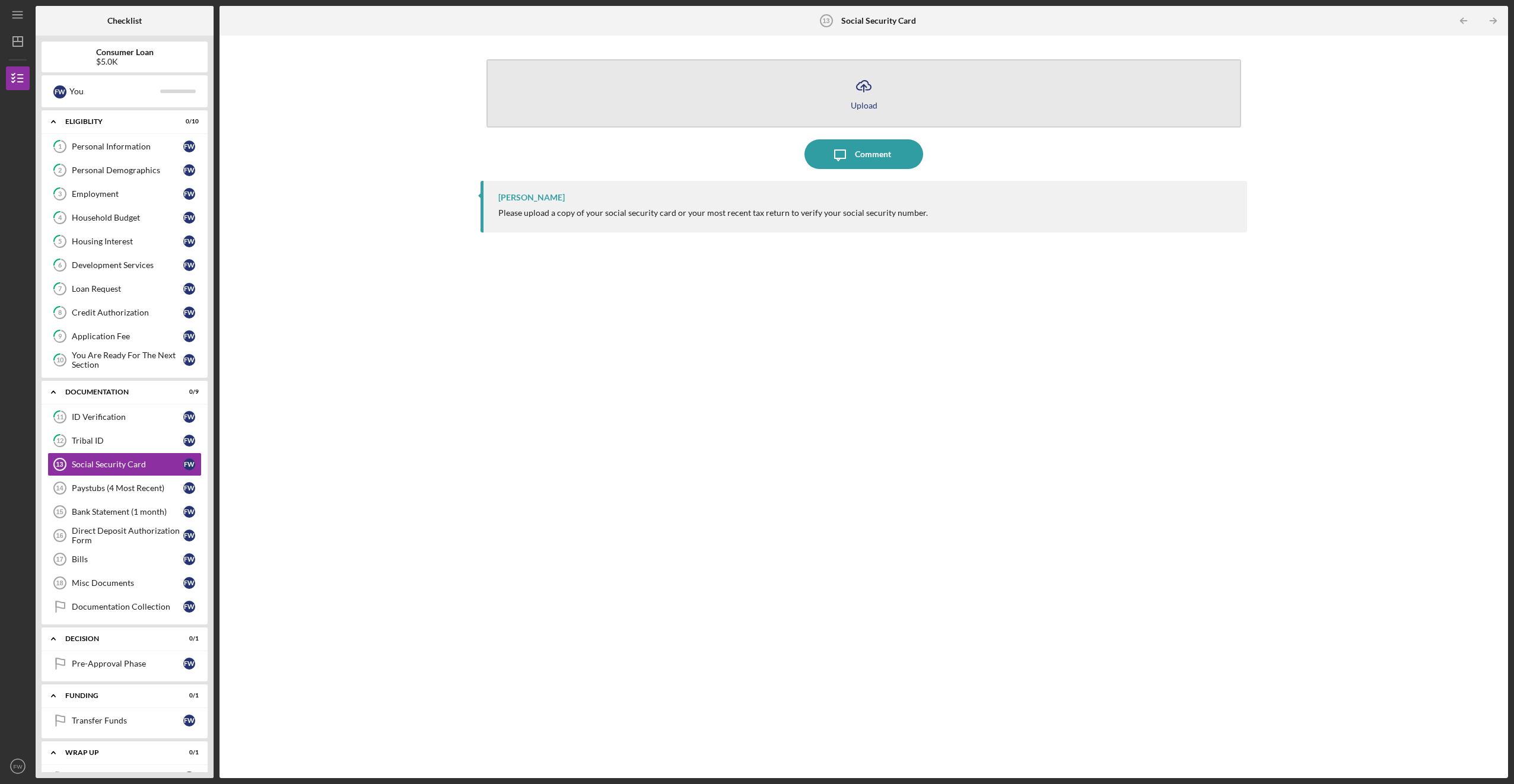
click at [861, 86] on icon "Icon/Upload" at bounding box center [864, 86] width 30 height 30
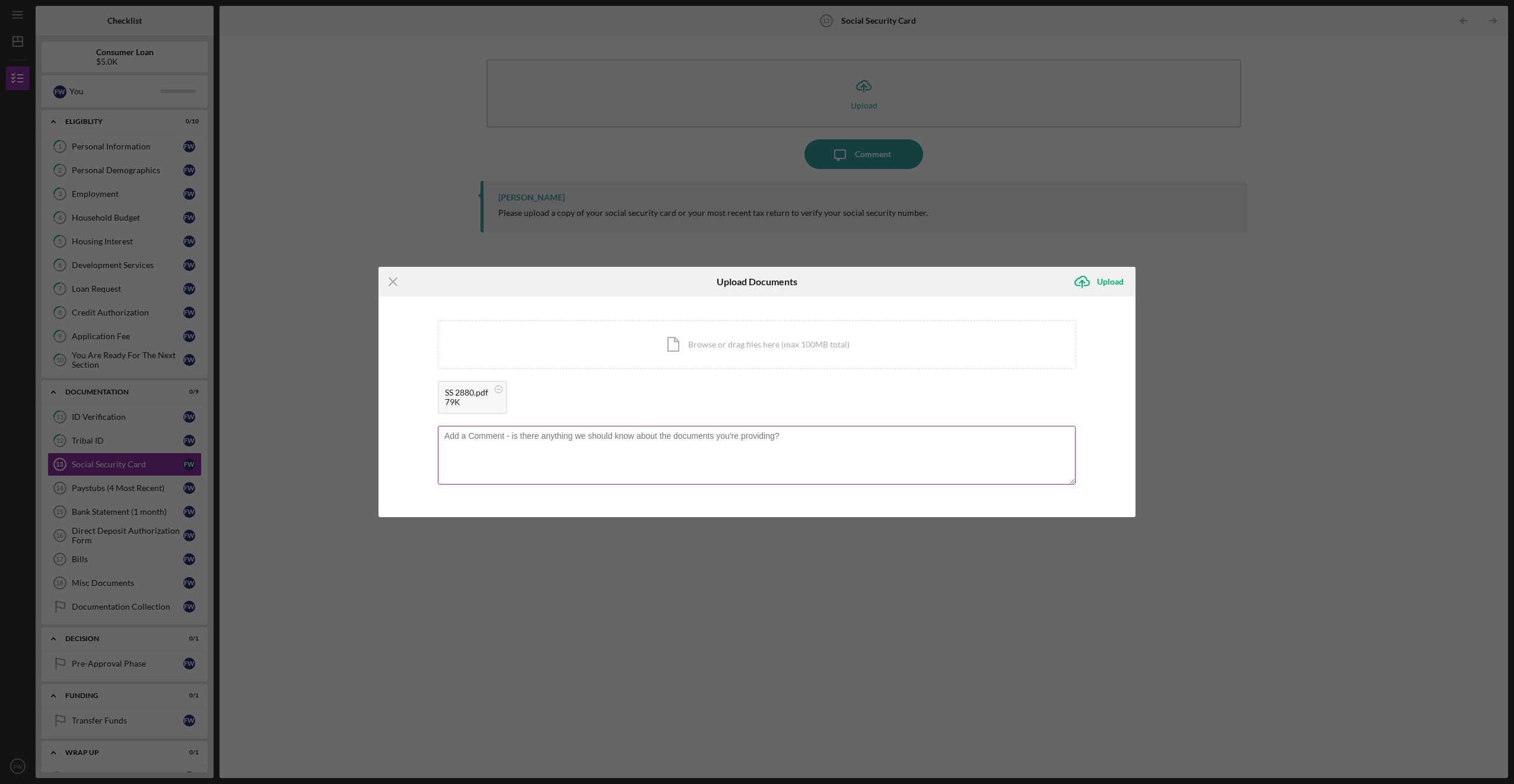
click at [765, 443] on textarea at bounding box center [757, 455] width 638 height 58
type textarea "SS"
click at [1108, 280] on div "Upload" at bounding box center [1110, 281] width 27 height 24
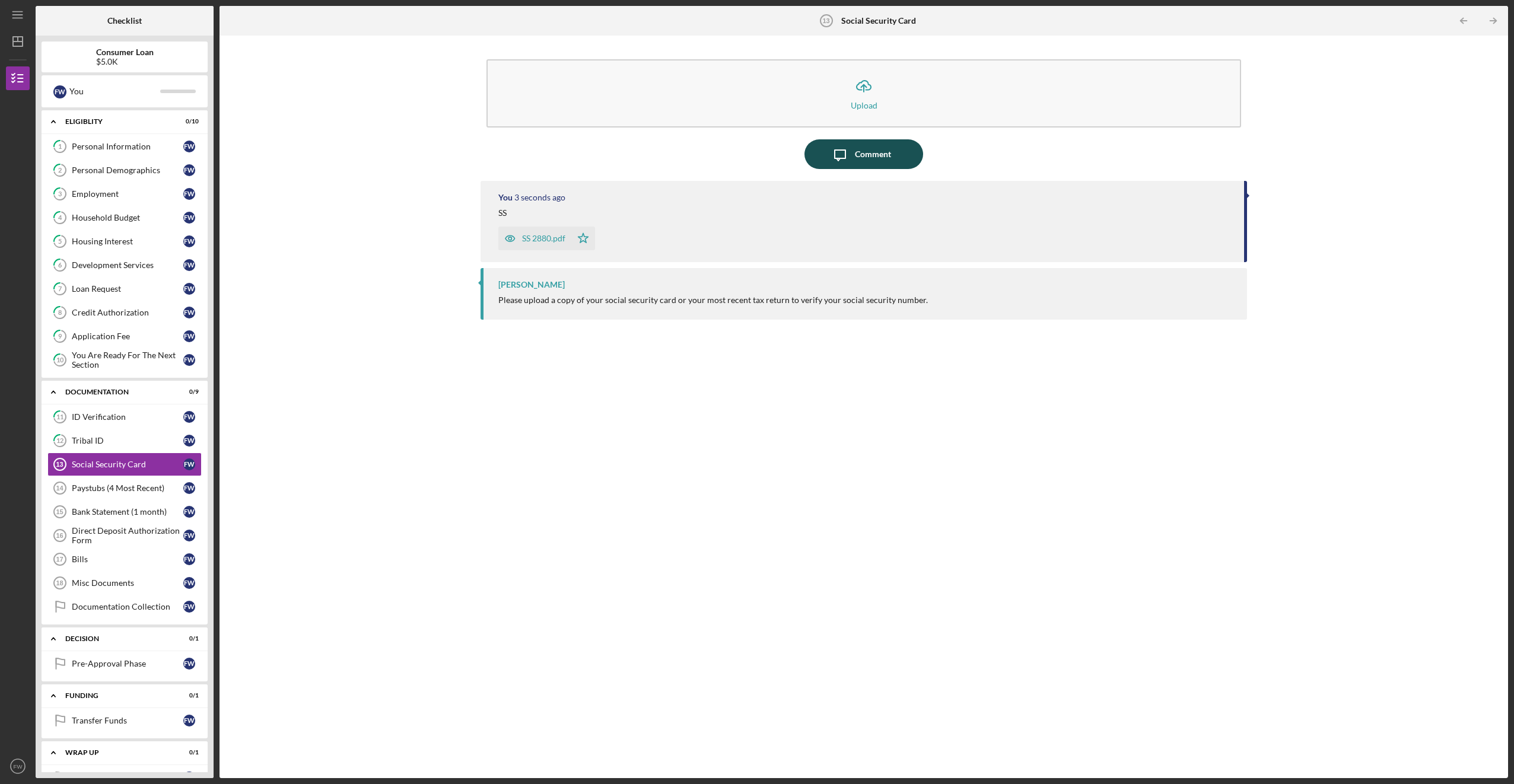
click at [864, 152] on div "Comment" at bounding box center [873, 154] width 36 height 30
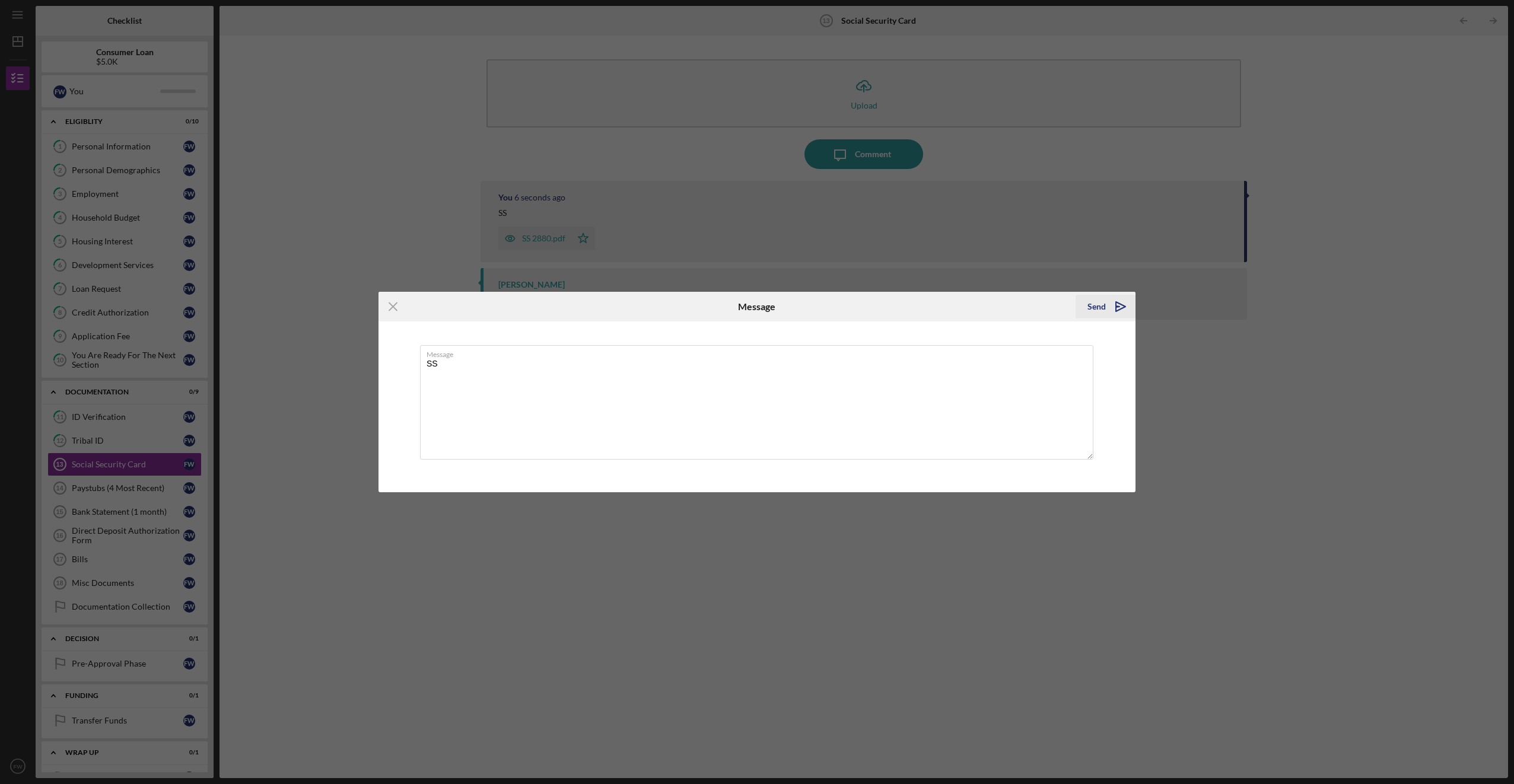
type textarea "SS"
click at [1098, 303] on div "Send" at bounding box center [1096, 306] width 19 height 24
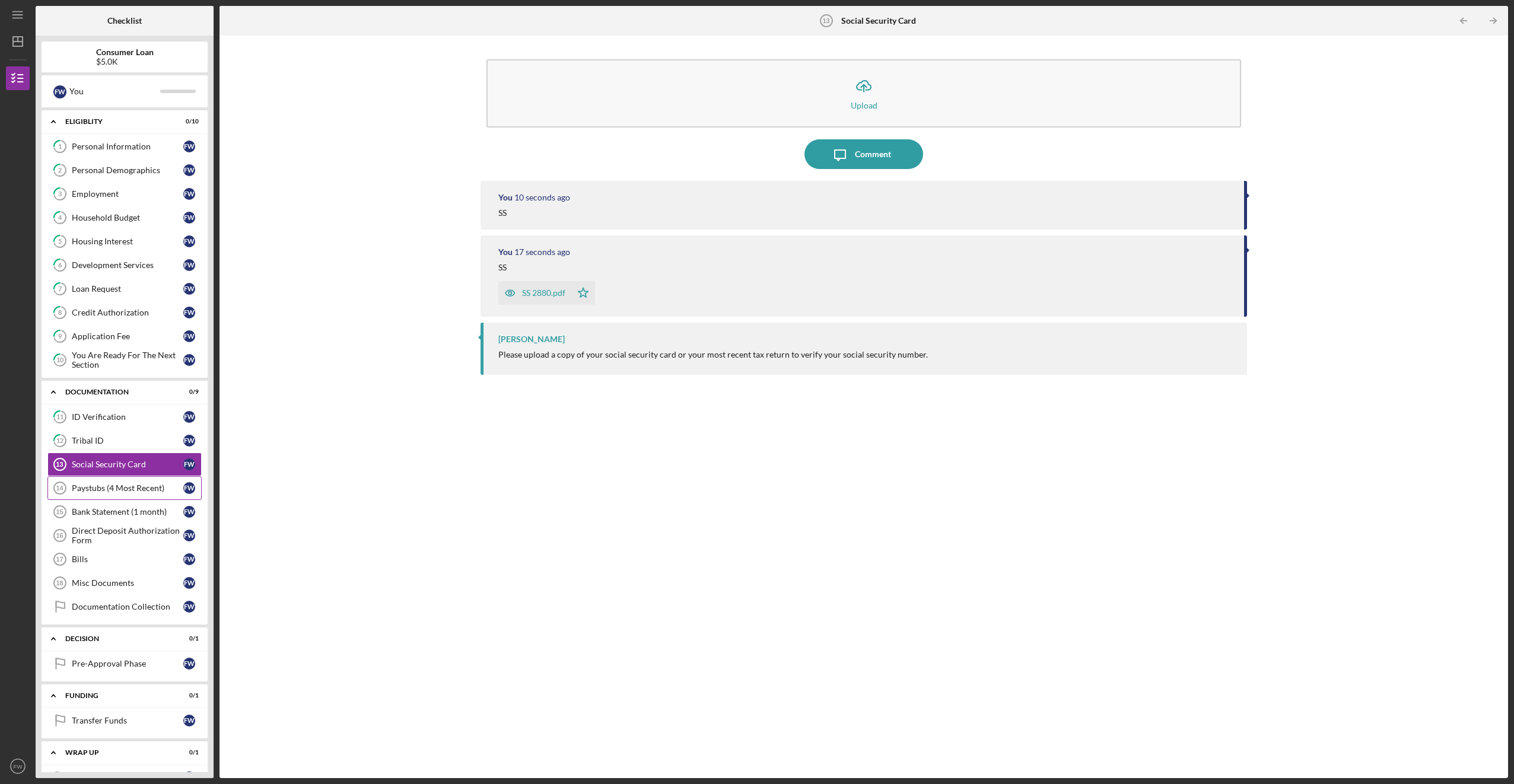
click at [85, 486] on div "Paystubs (4 Most Recent)" at bounding box center [128, 488] width 112 height 10
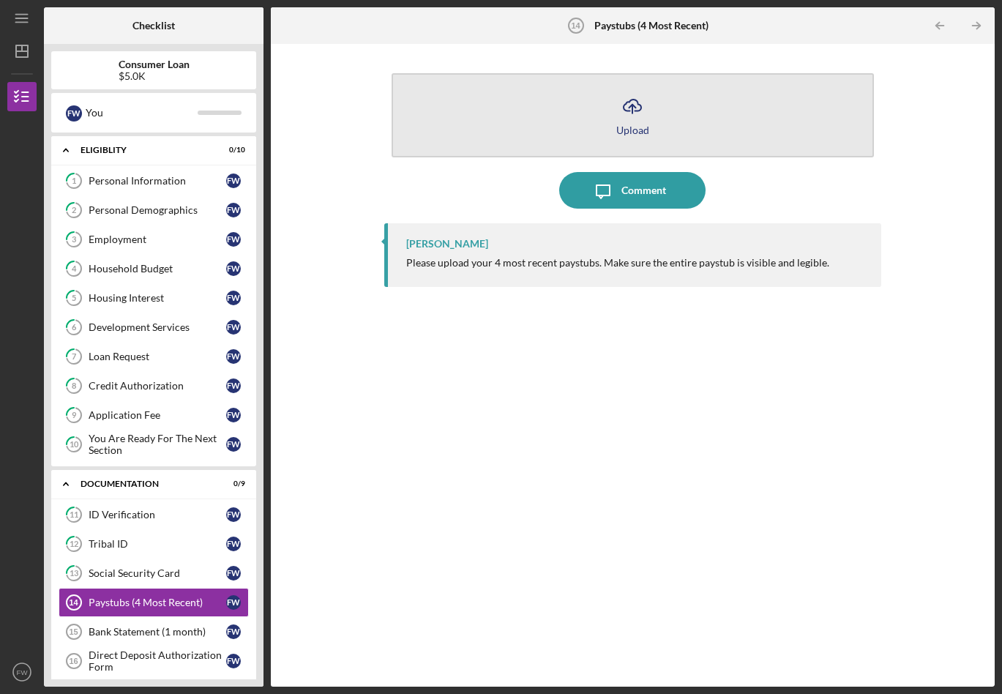
click at [631, 113] on icon "Icon/Upload" at bounding box center [632, 106] width 37 height 37
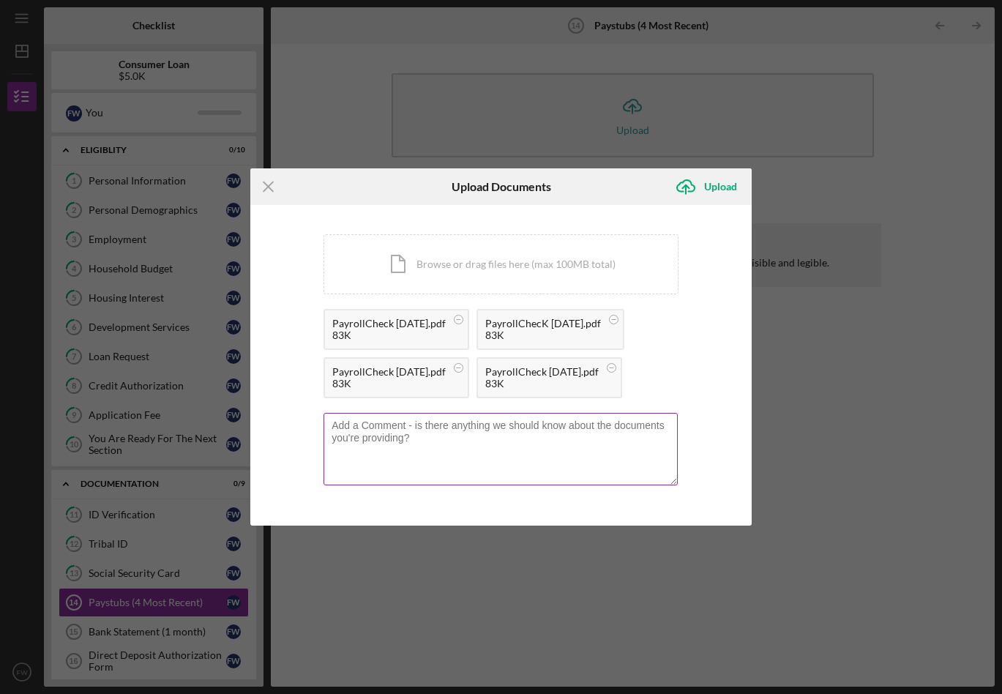
click at [338, 429] on textarea at bounding box center [500, 449] width 354 height 72
type textarea "PAYSTUBS"
click at [714, 187] on div "Upload" at bounding box center [720, 186] width 33 height 29
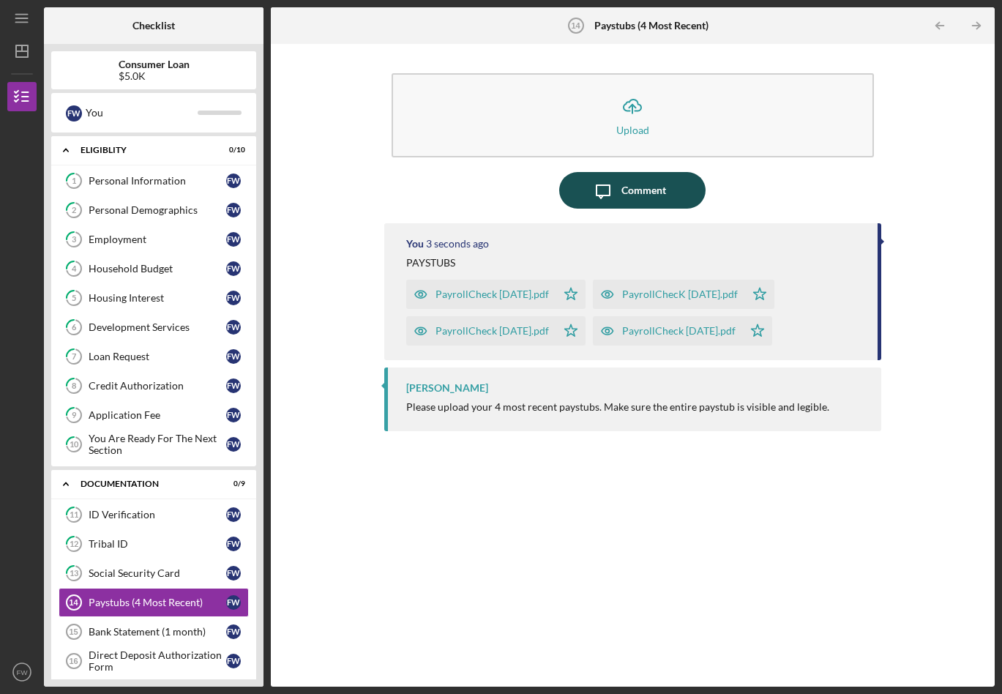
click at [633, 189] on div "Comment" at bounding box center [643, 190] width 45 height 37
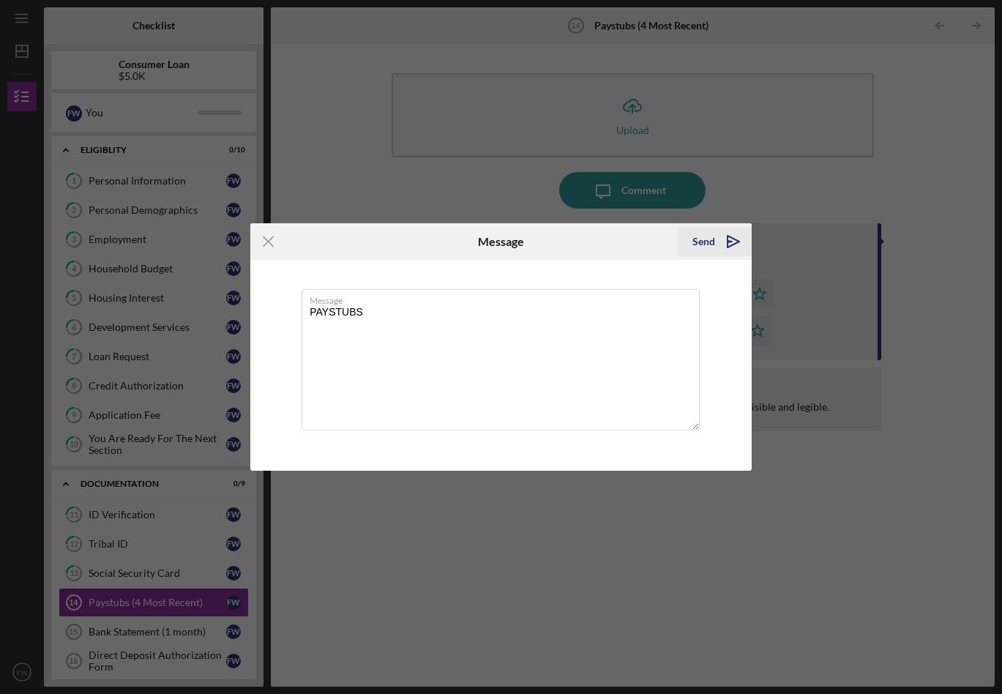
type textarea "PAYSTUBS"
click at [703, 241] on div "Send" at bounding box center [703, 241] width 23 height 29
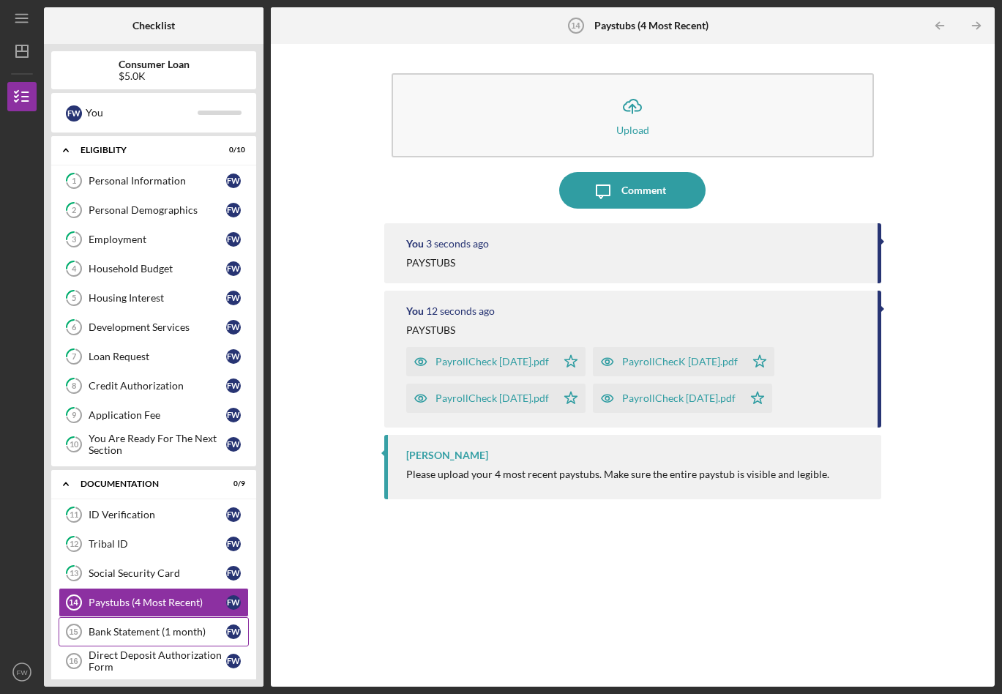
click at [142, 630] on div "Bank Statement (1 month)" at bounding box center [158, 632] width 138 height 12
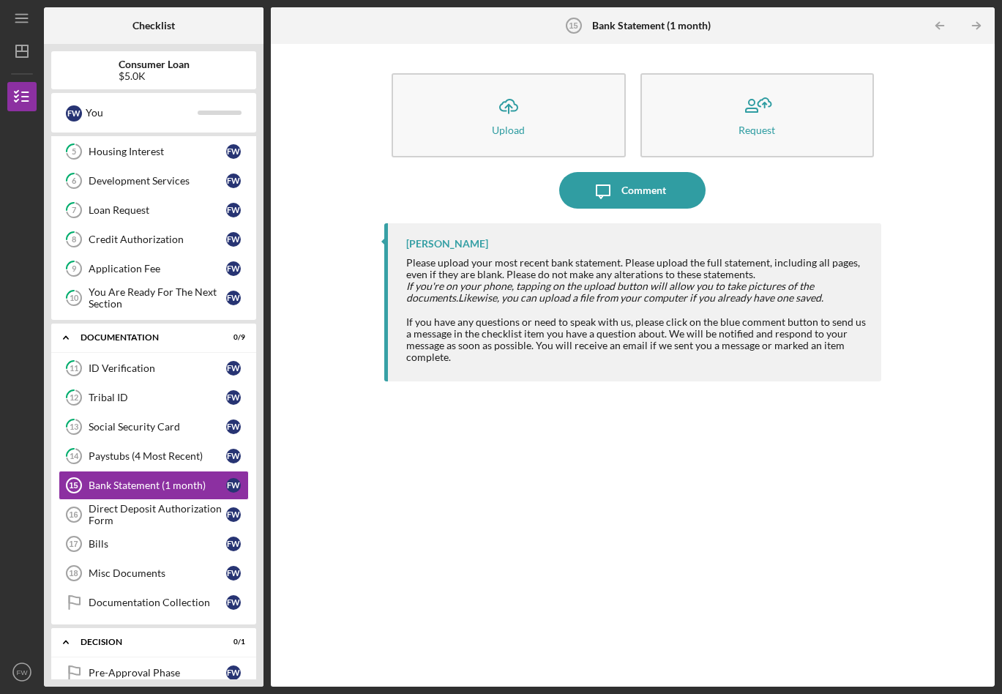
scroll to position [219, 0]
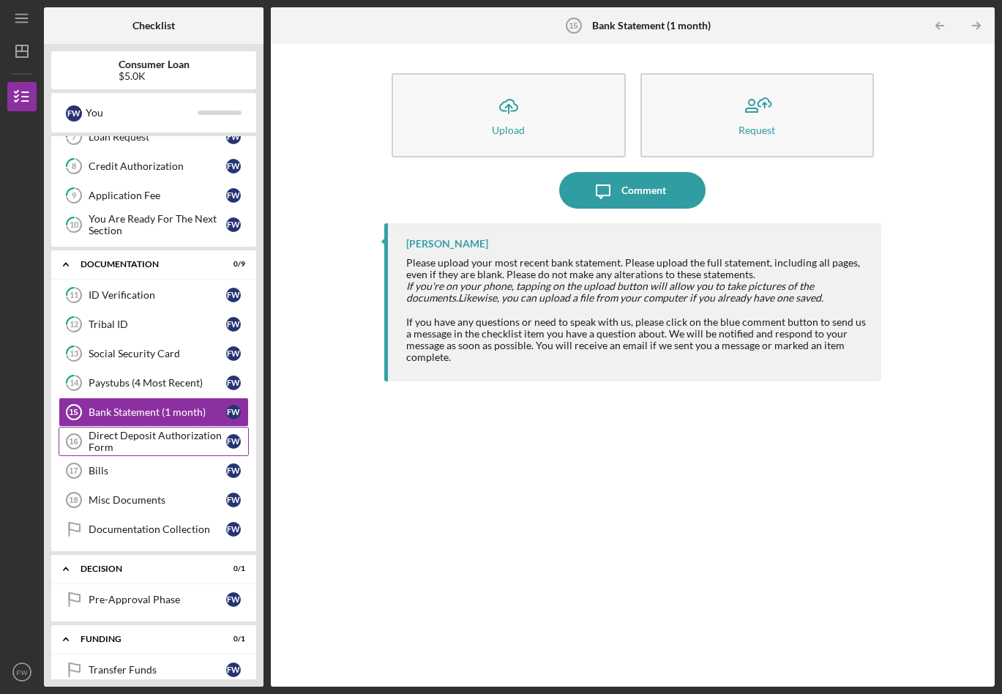
click at [144, 434] on div "Direct Deposit Authorization Form" at bounding box center [158, 440] width 138 height 23
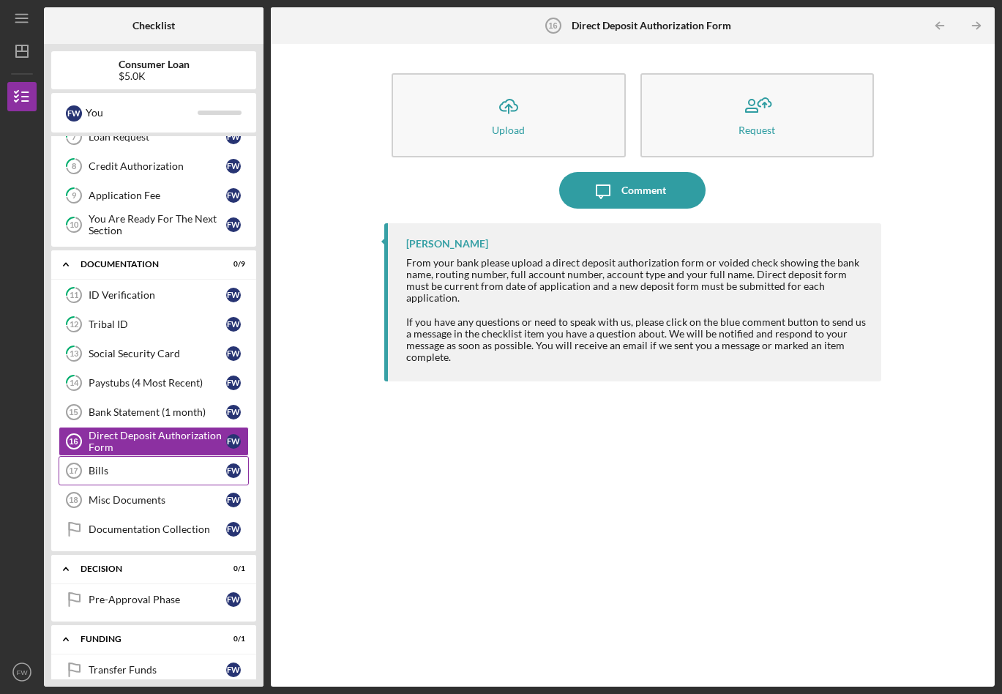
click at [100, 469] on div "Bills" at bounding box center [158, 471] width 138 height 12
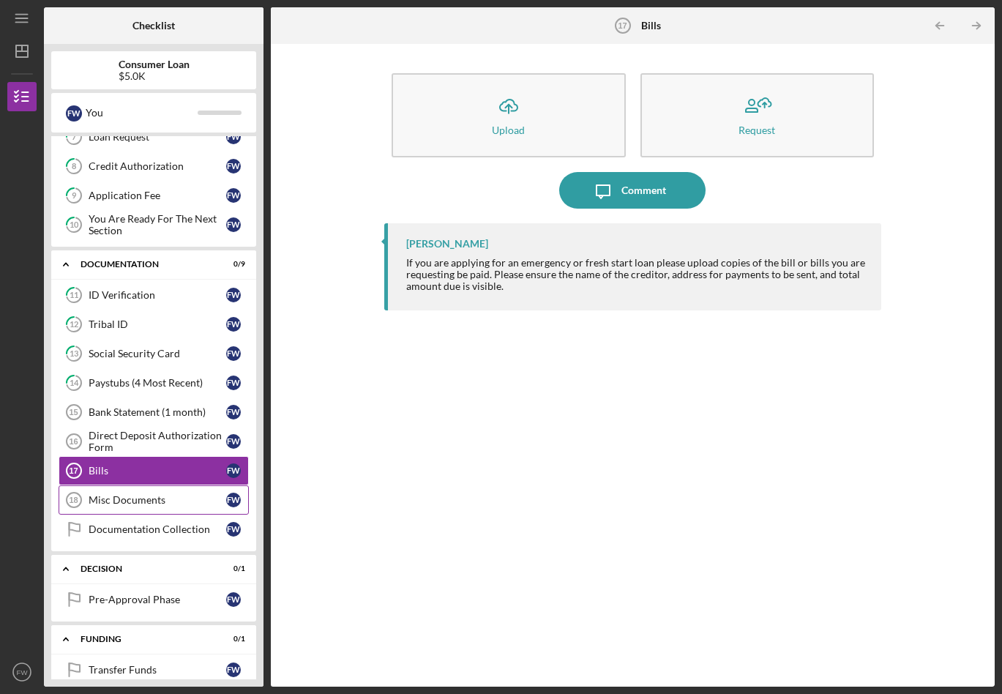
click at [129, 500] on div "Misc Documents" at bounding box center [158, 500] width 138 height 12
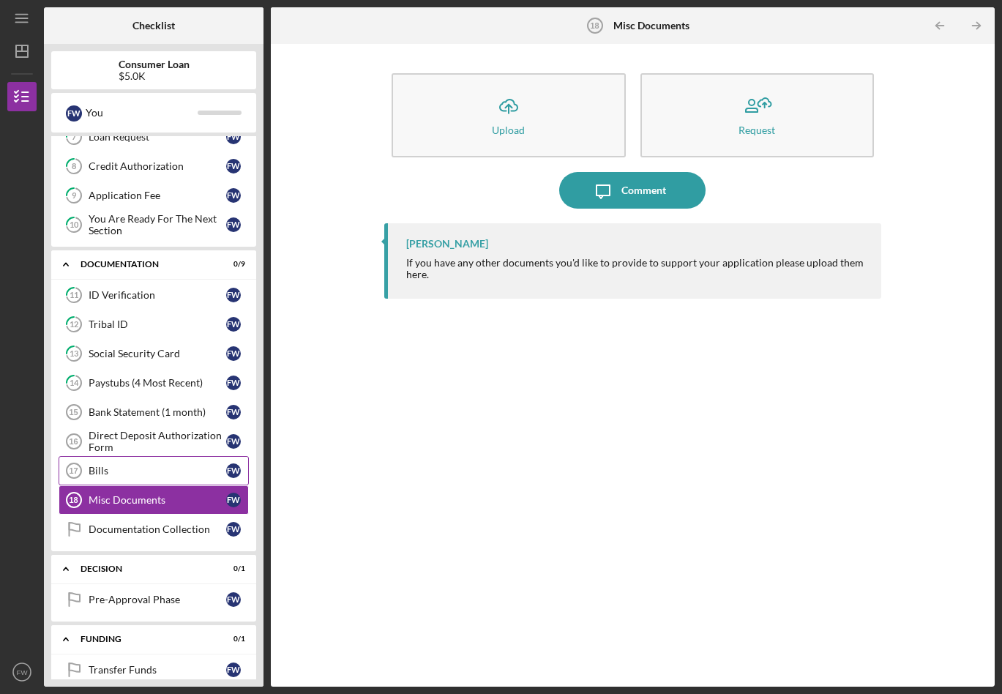
click at [149, 468] on div "Bills" at bounding box center [158, 471] width 138 height 12
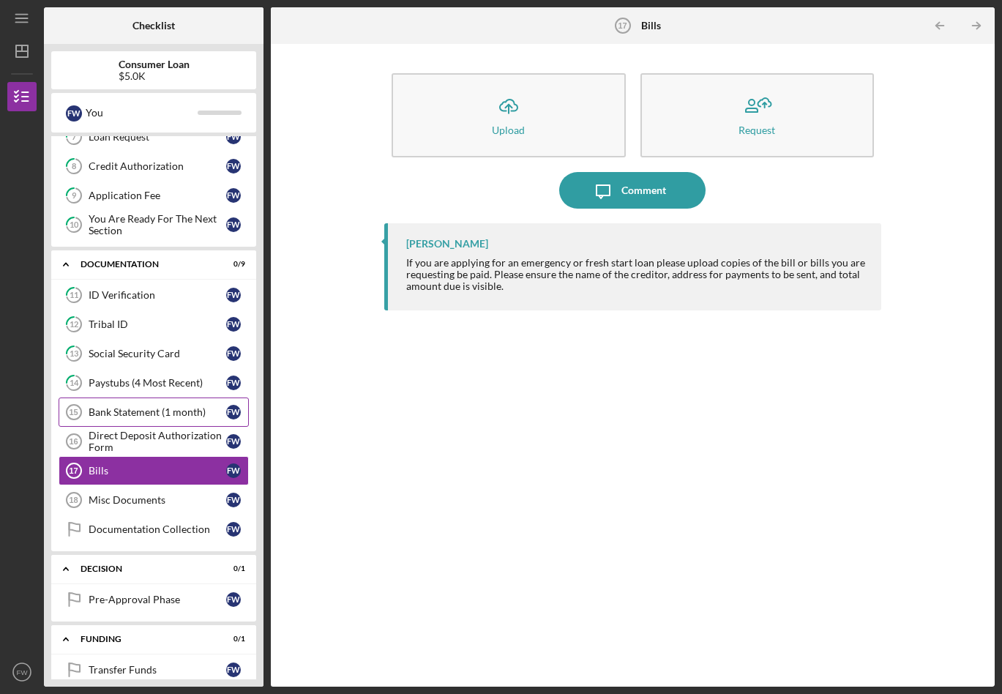
click at [135, 410] on div "Bank Statement (1 month)" at bounding box center [158, 412] width 138 height 12
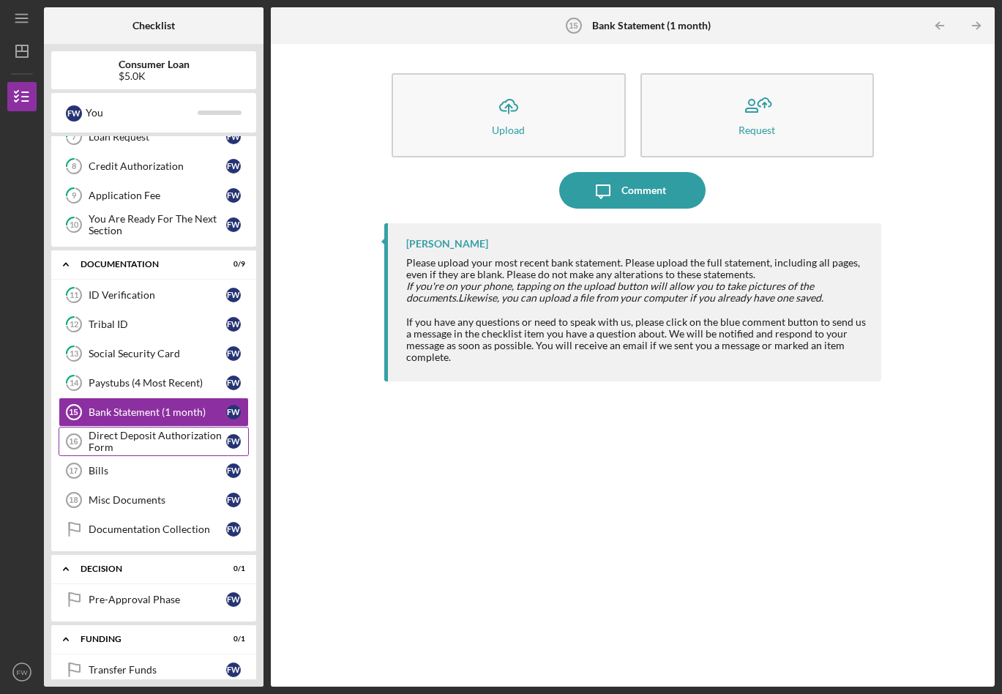
click at [153, 436] on div "Direct Deposit Authorization Form" at bounding box center [158, 440] width 138 height 23
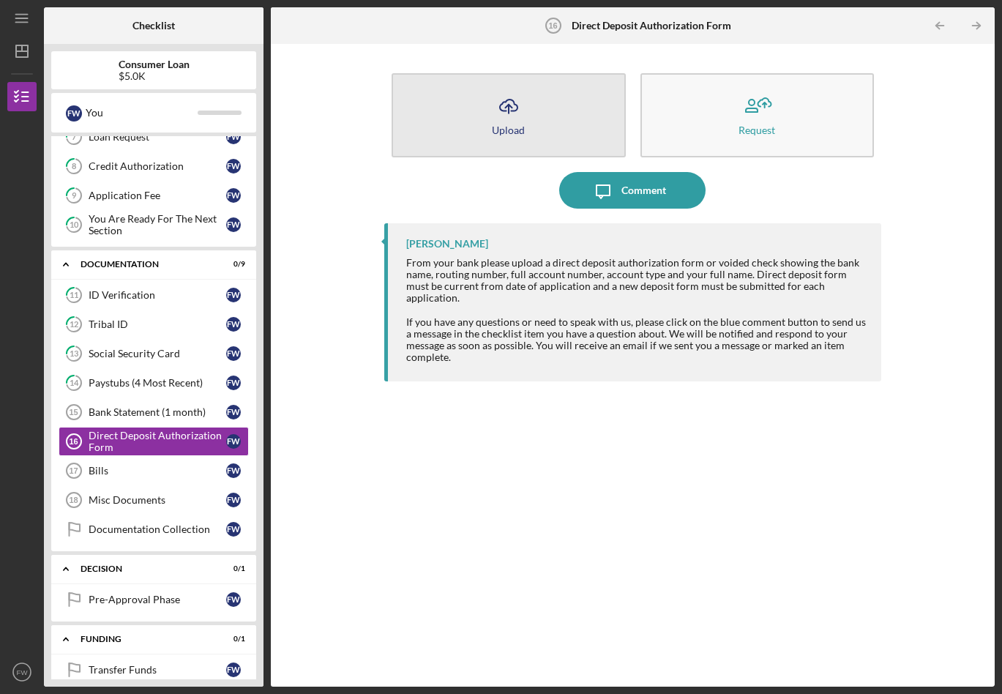
click at [503, 107] on icon "Icon/Upload" at bounding box center [508, 106] width 37 height 37
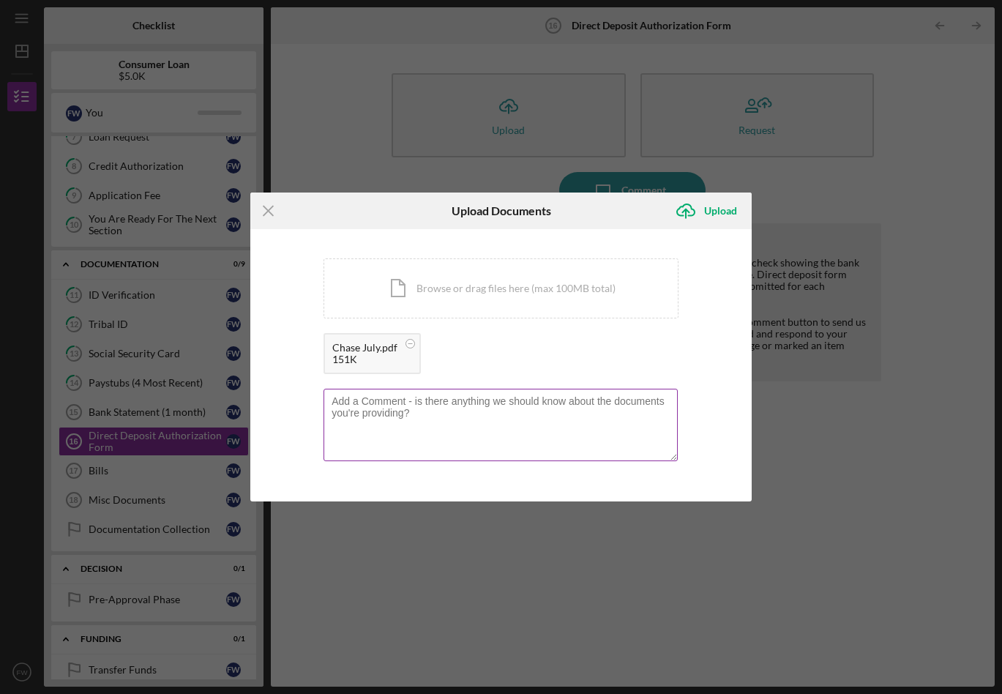
click at [353, 410] on textarea at bounding box center [500, 424] width 354 height 72
type textarea "[PERSON_NAME] BALANCE AS OF [DATE] $5,749.12"
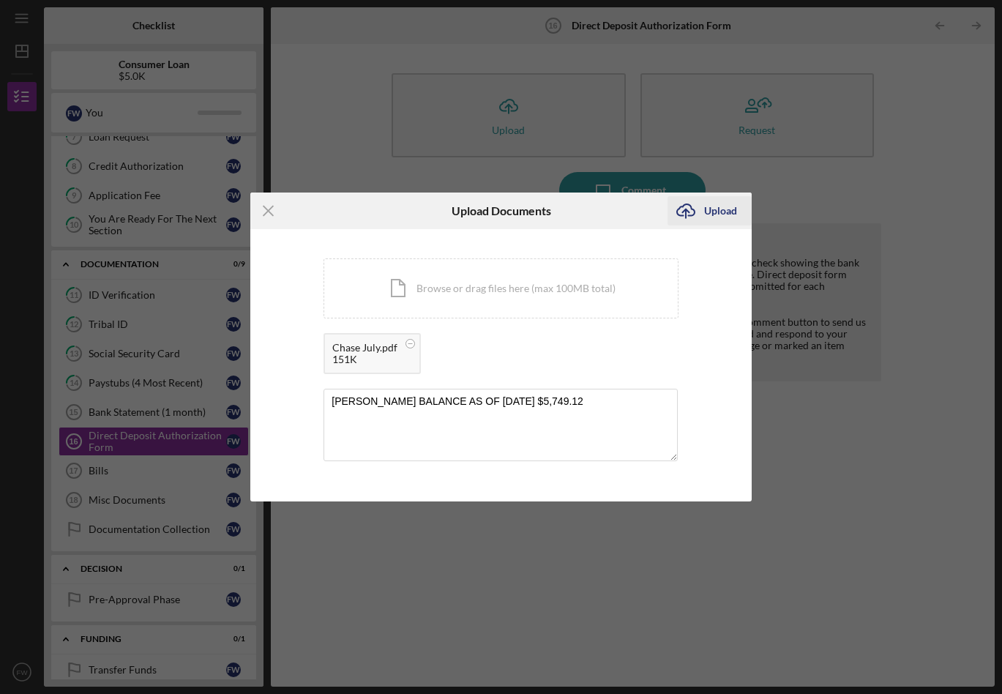
click at [716, 209] on div "Upload" at bounding box center [720, 210] width 33 height 29
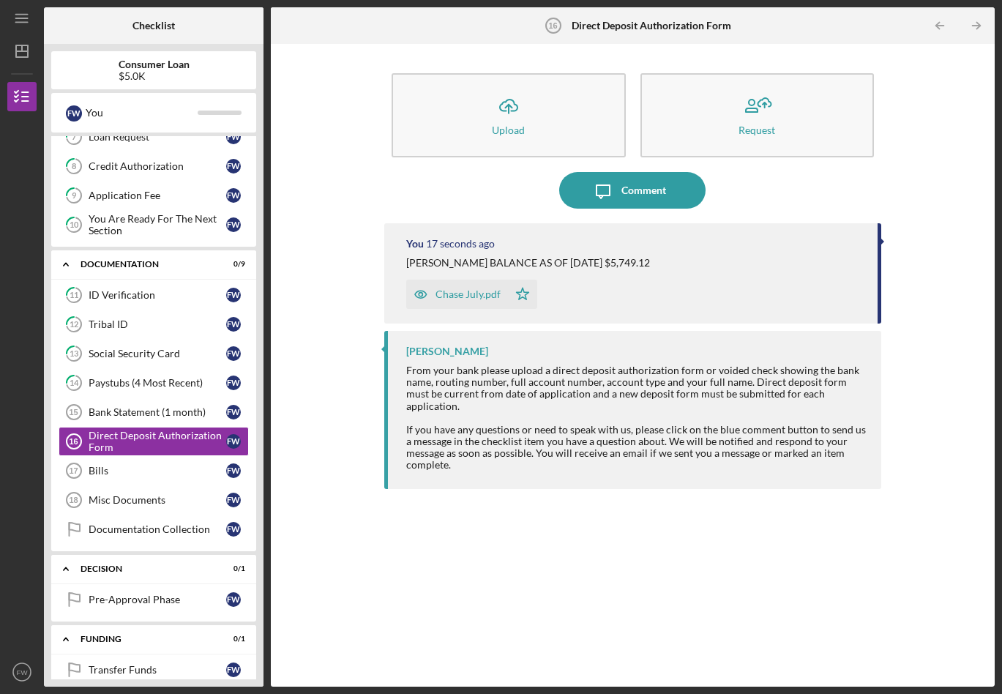
click at [590, 279] on div "Chase July.pdf Icon/Star" at bounding box center [634, 290] width 456 height 37
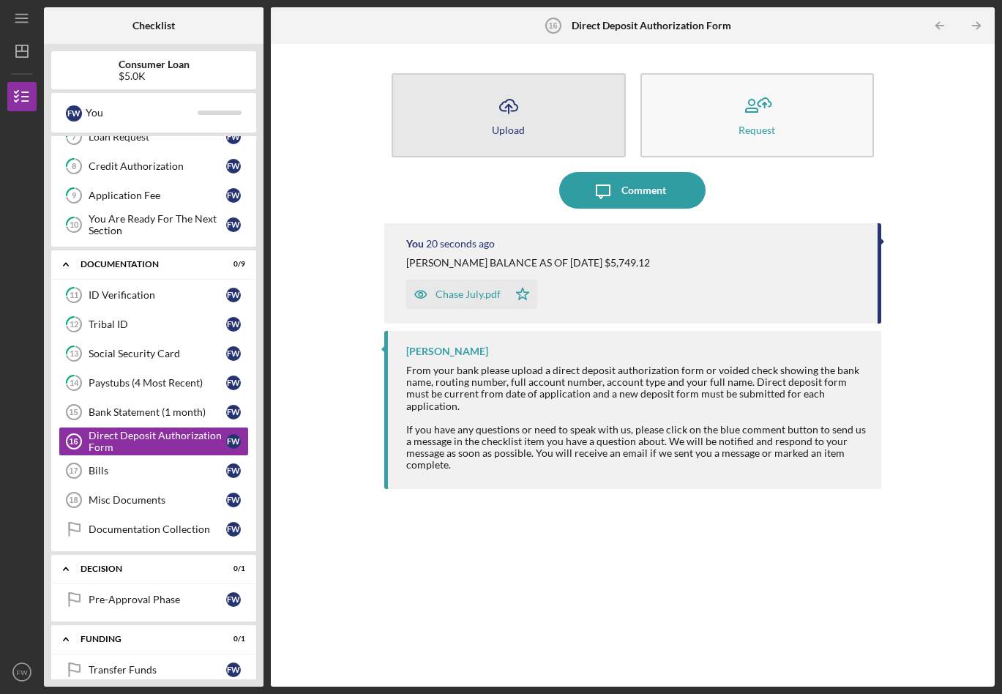
click at [508, 109] on line "button" at bounding box center [508, 109] width 0 height 9
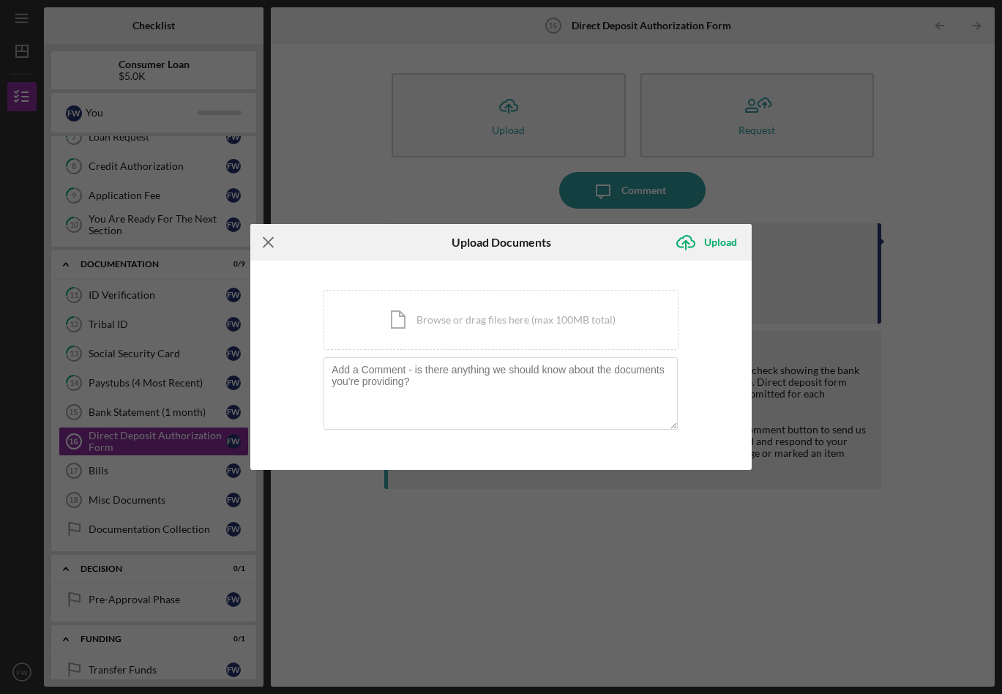
click at [271, 243] on icon "Icon/Menu Close" at bounding box center [268, 242] width 37 height 37
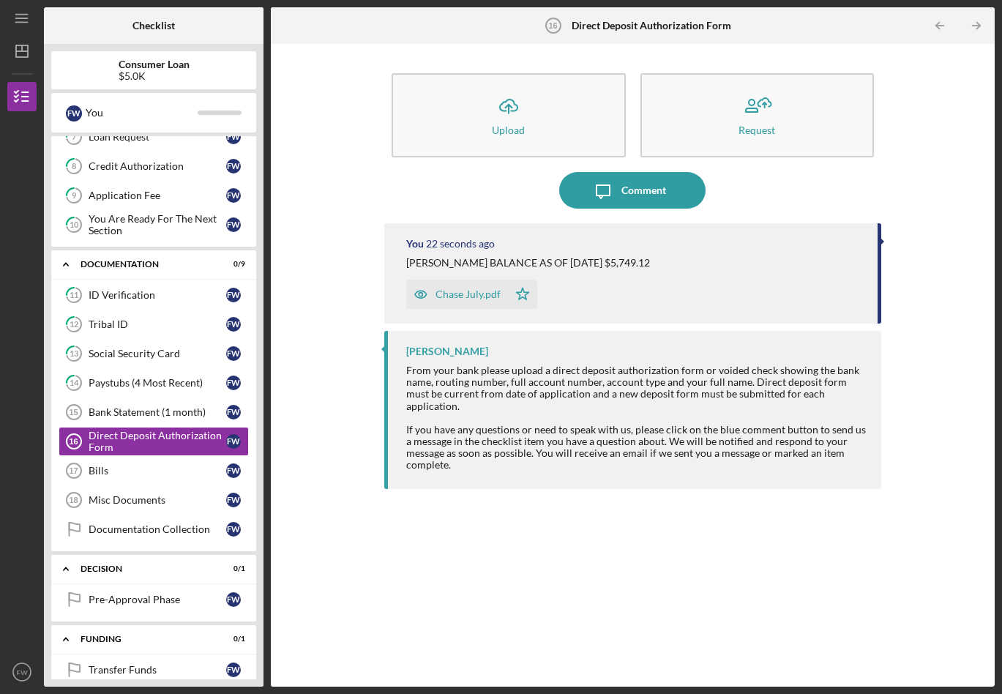
click at [633, 266] on div "[PERSON_NAME] BALANCE AS OF [DATE] $5,749.12" at bounding box center [634, 263] width 456 height 12
click at [459, 293] on div "Chase July.pdf" at bounding box center [467, 294] width 65 height 12
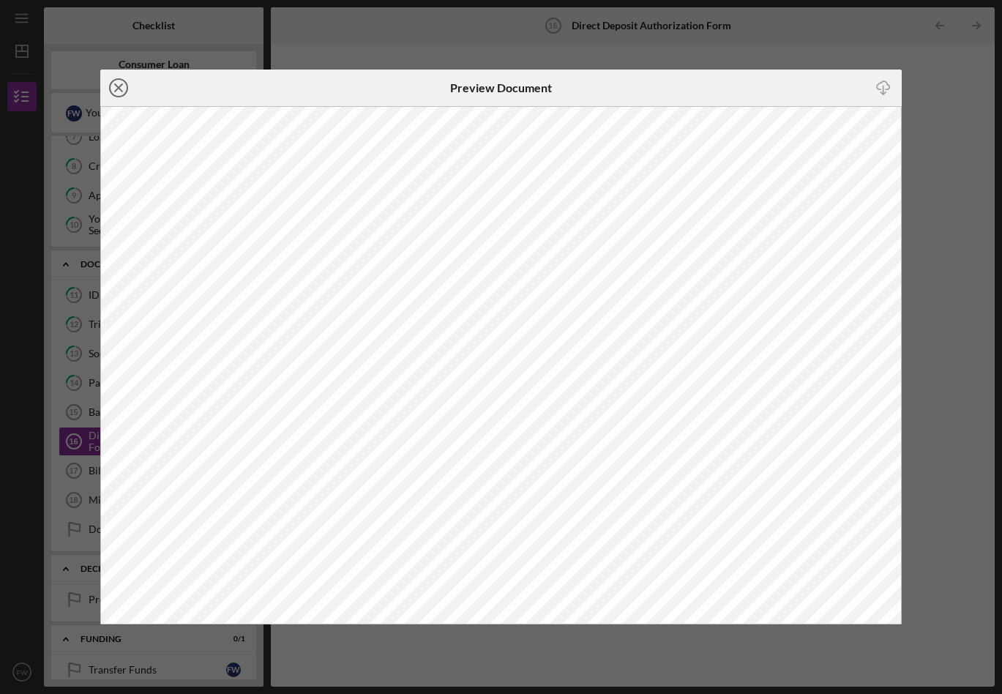
click at [120, 89] on line at bounding box center [118, 87] width 7 height 7
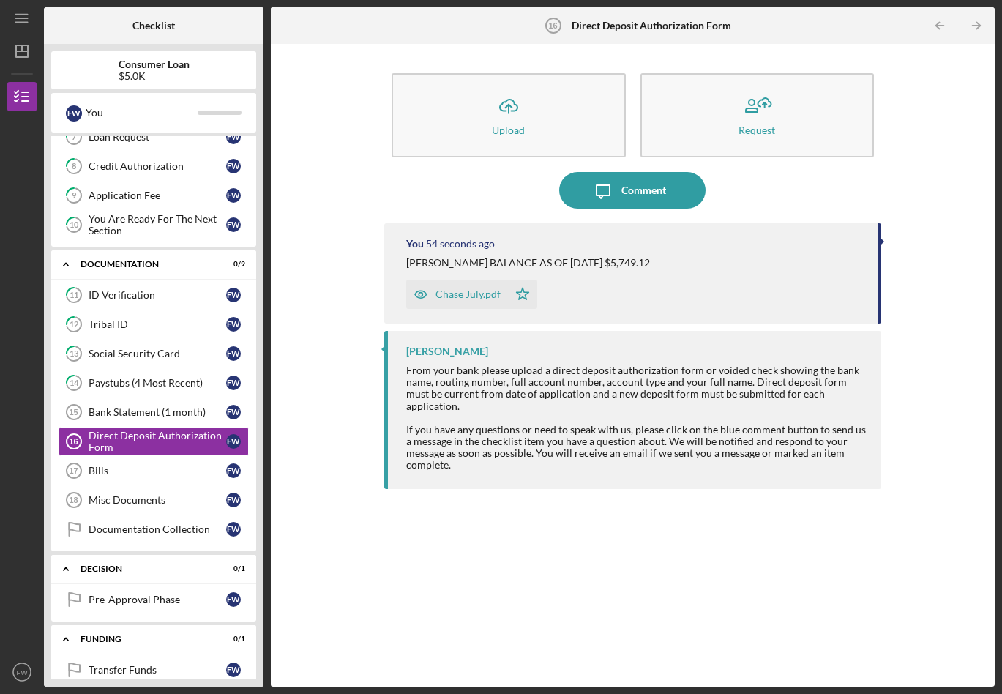
drag, startPoint x: 470, startPoint y: 293, endPoint x: 445, endPoint y: 293, distance: 24.9
click at [445, 293] on div "Chase July.pdf" at bounding box center [467, 294] width 65 height 12
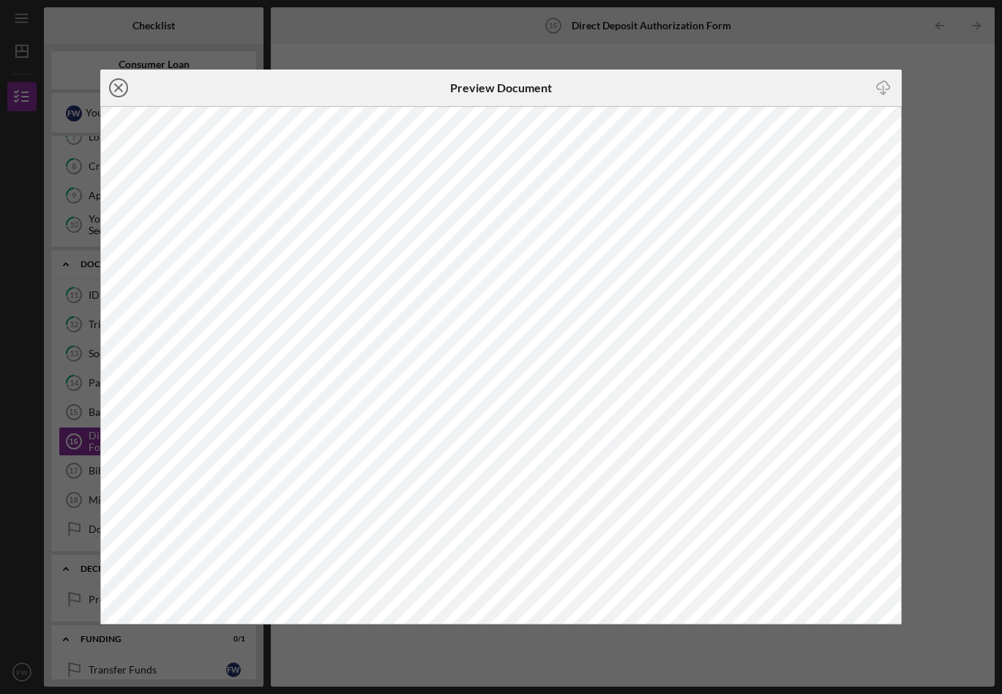
click at [115, 87] on icon "Icon/Close" at bounding box center [118, 88] width 37 height 37
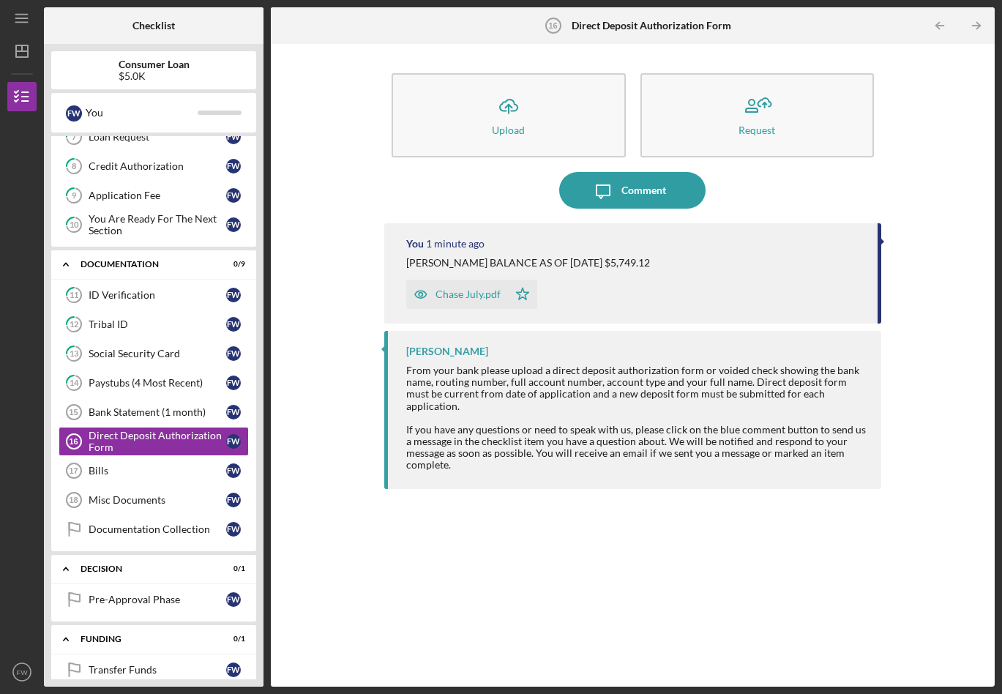
drag, startPoint x: 470, startPoint y: 293, endPoint x: 435, endPoint y: 311, distance: 39.6
click at [435, 311] on div "You 1 minute ago [PERSON_NAME] AS OF [DATE] $5,749.12 Chase July.pdf Icon/Star" at bounding box center [632, 273] width 496 height 100
click at [494, 291] on div "Chase July.pdf" at bounding box center [467, 294] width 65 height 12
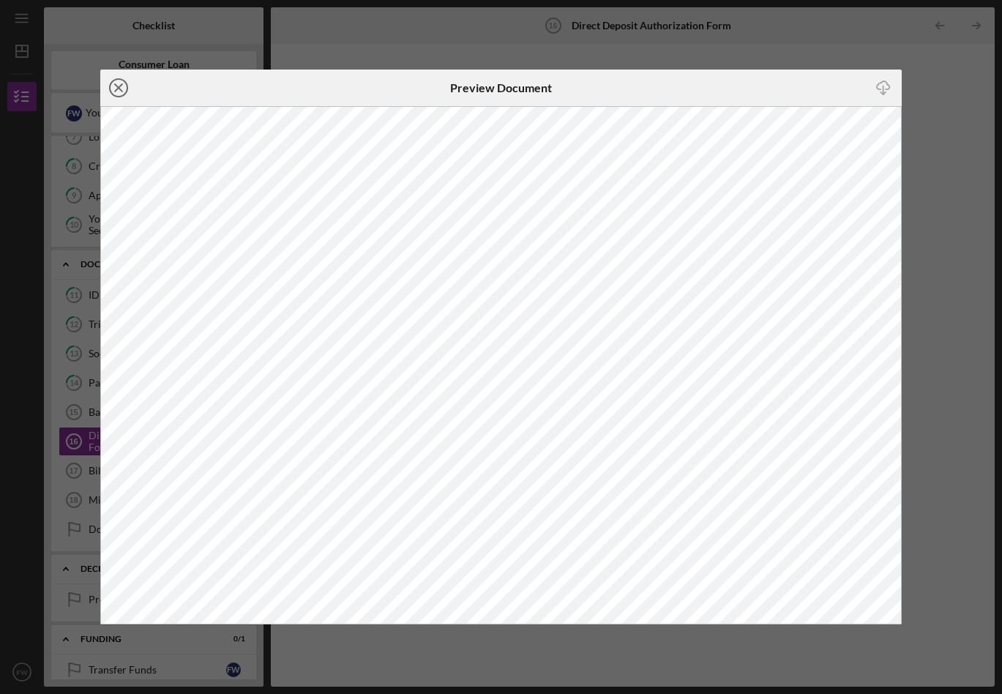
click at [117, 87] on line at bounding box center [118, 87] width 7 height 7
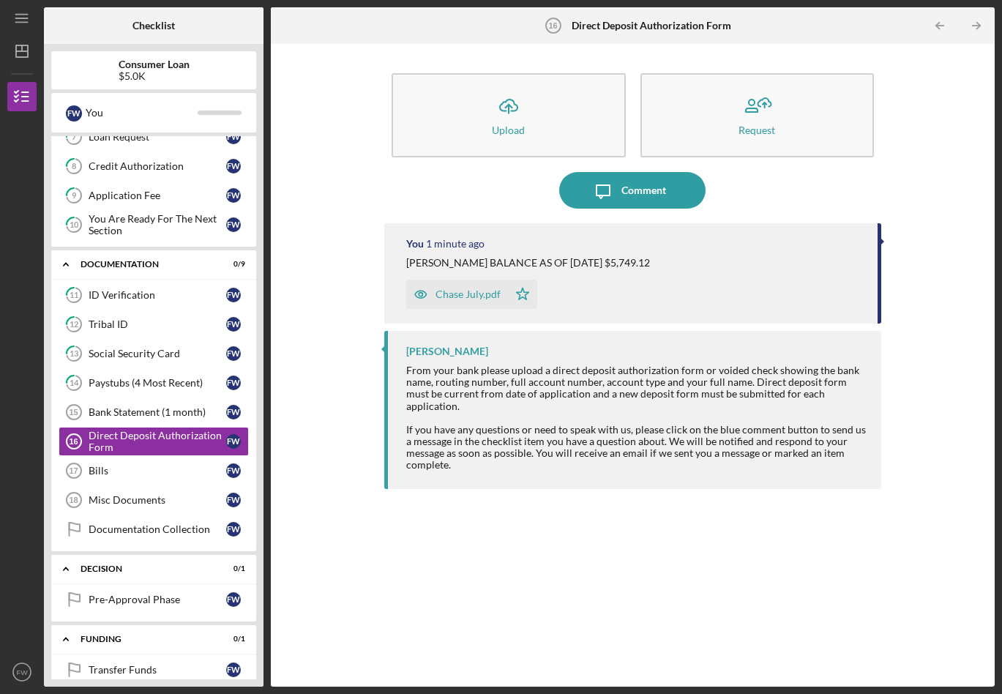
click at [822, 285] on div "Chase July.pdf Icon/Star" at bounding box center [634, 290] width 456 height 37
drag, startPoint x: 743, startPoint y: 277, endPoint x: 557, endPoint y: 258, distance: 187.5
drag, startPoint x: 557, startPoint y: 258, endPoint x: 480, endPoint y: 291, distance: 83.6
drag, startPoint x: 480, startPoint y: 291, endPoint x: 98, endPoint y: 468, distance: 421.0
click at [98, 468] on div "Bills" at bounding box center [158, 471] width 138 height 12
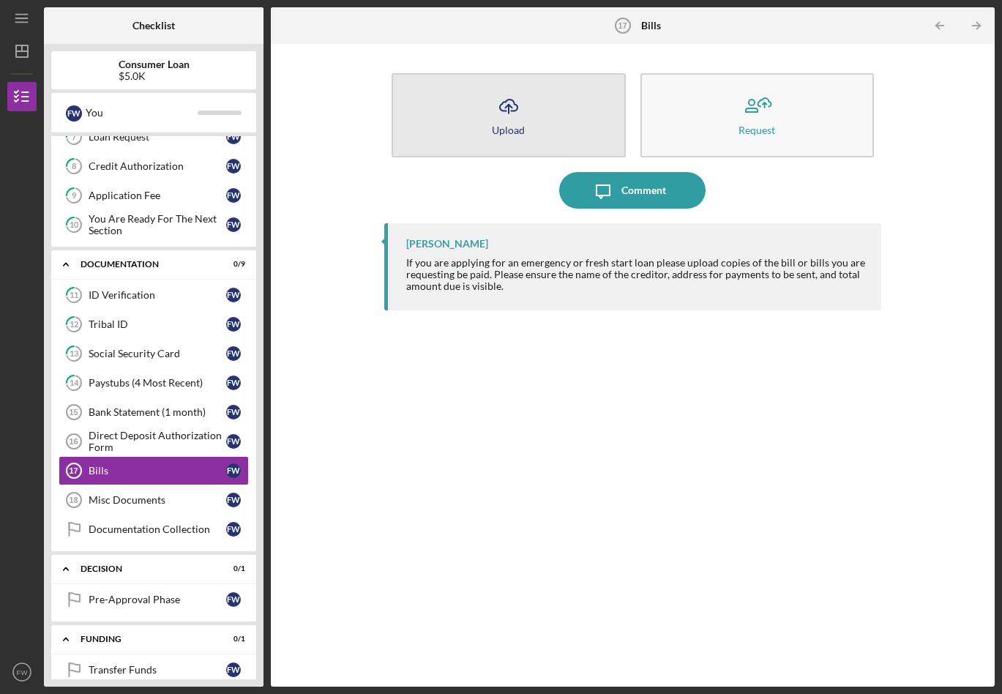
click at [508, 108] on line "button" at bounding box center [508, 109] width 0 height 9
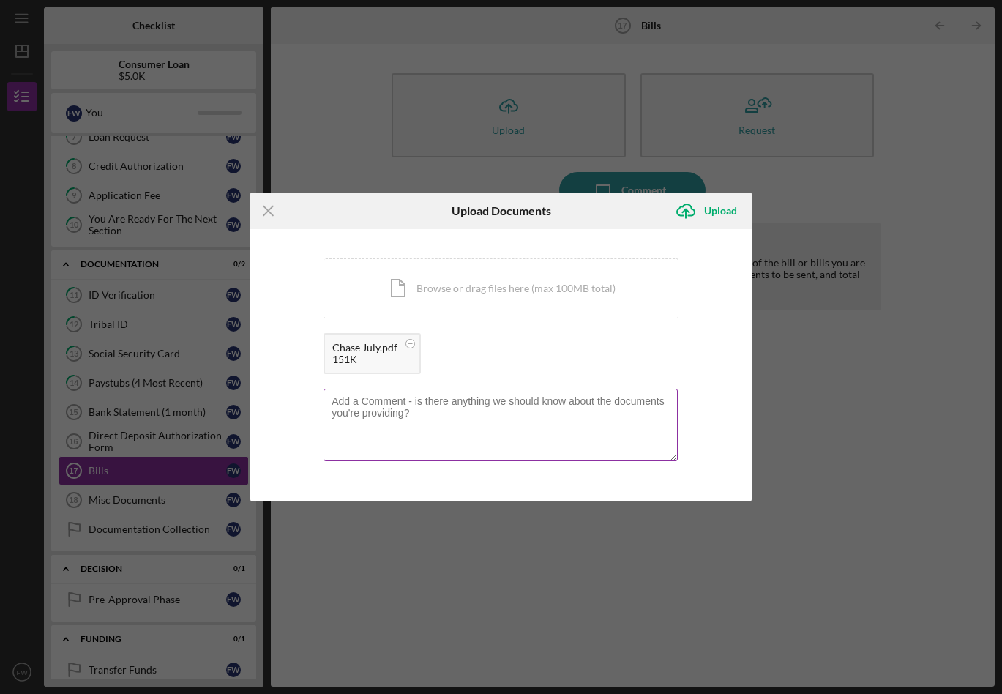
drag, startPoint x: 359, startPoint y: 405, endPoint x: 363, endPoint y: 413, distance: 8.2
click at [360, 405] on textarea at bounding box center [500, 424] width 354 height 72
type textarea "[PERSON_NAME] AS OF [DATE] BALANCE $5,749.12"
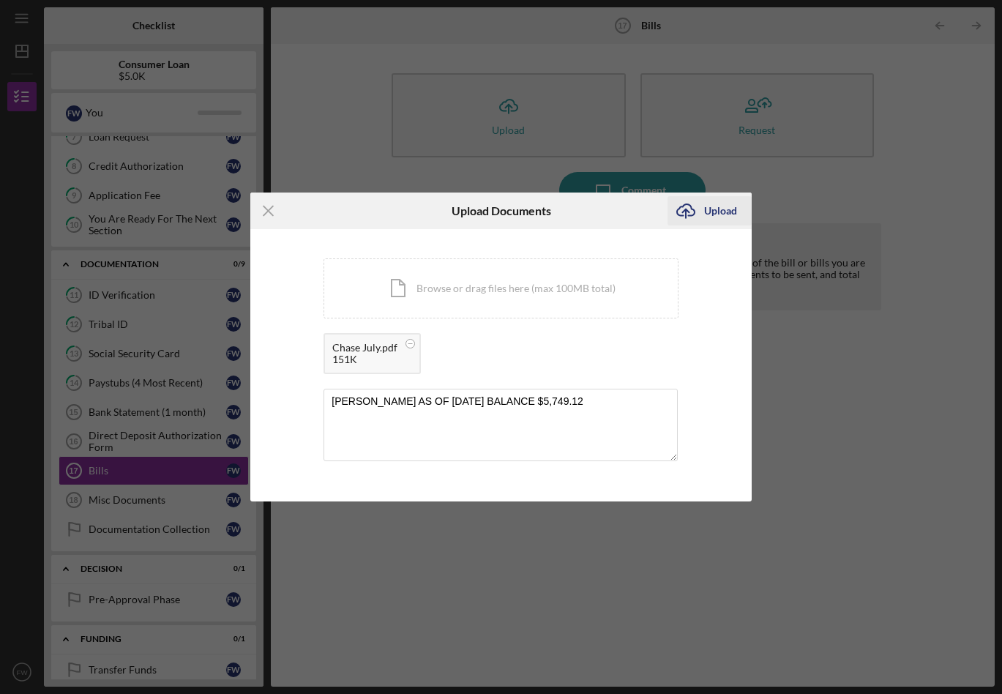
click at [713, 210] on div "Upload" at bounding box center [720, 210] width 33 height 29
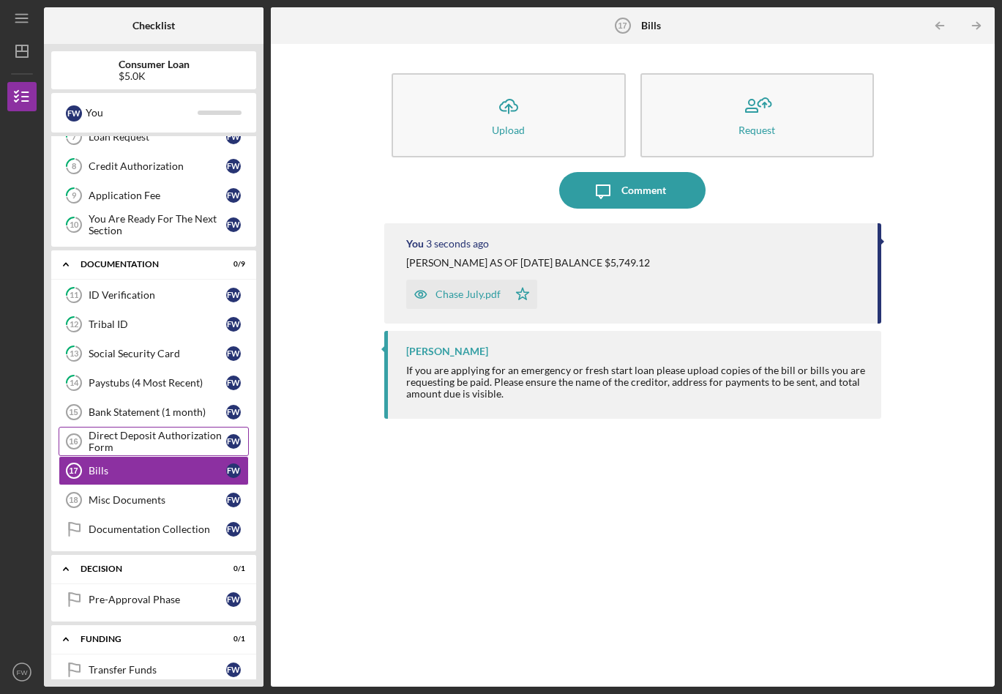
click at [156, 432] on div "Direct Deposit Authorization Form" at bounding box center [158, 440] width 138 height 23
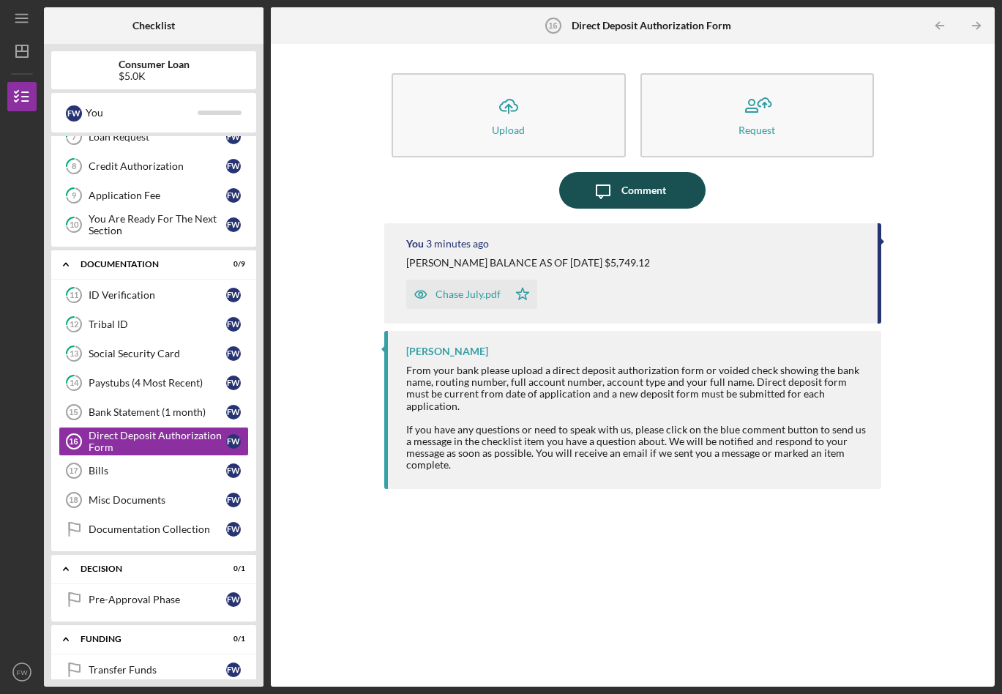
click at [641, 187] on div "Comment" at bounding box center [643, 190] width 45 height 37
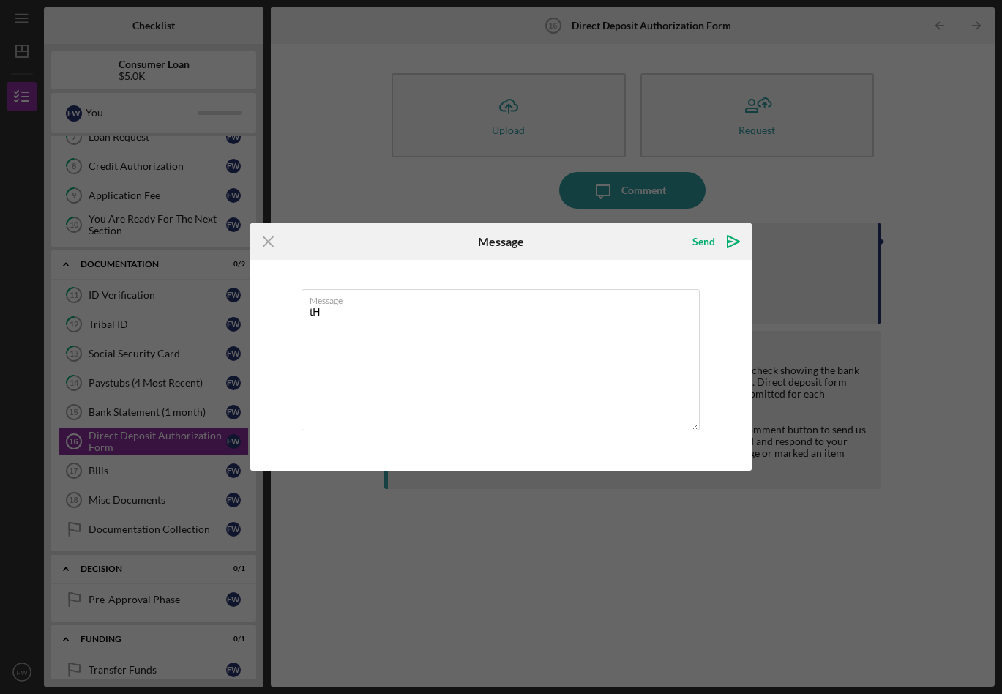
type textarea "t"
type textarea "This document does not belong here"
click at [705, 241] on div "Send" at bounding box center [703, 241] width 23 height 29
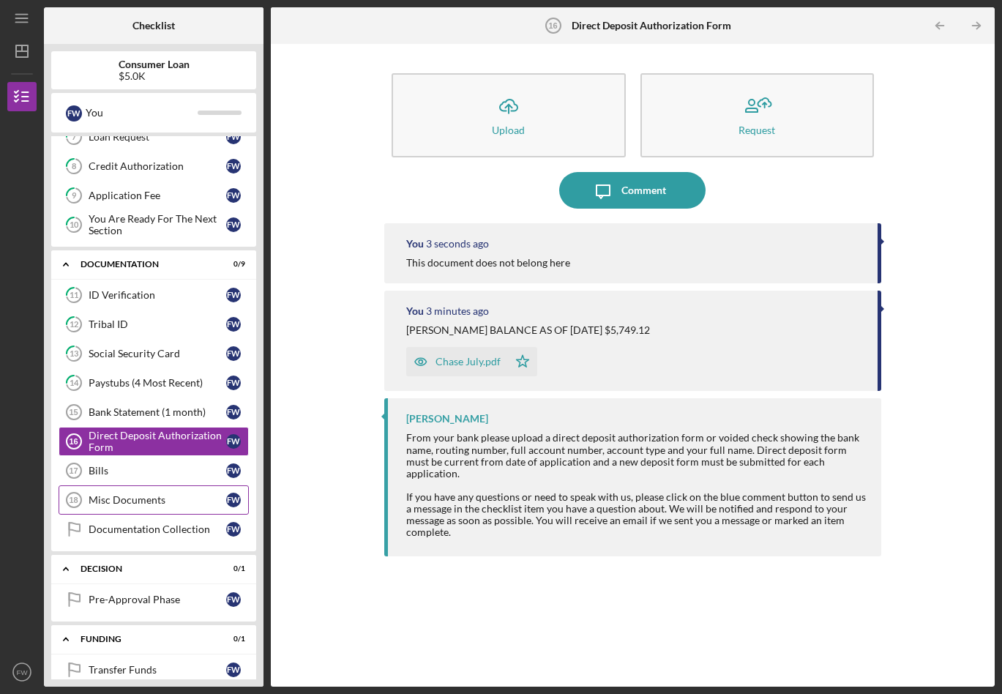
click at [162, 501] on div "Misc Documents" at bounding box center [158, 500] width 138 height 12
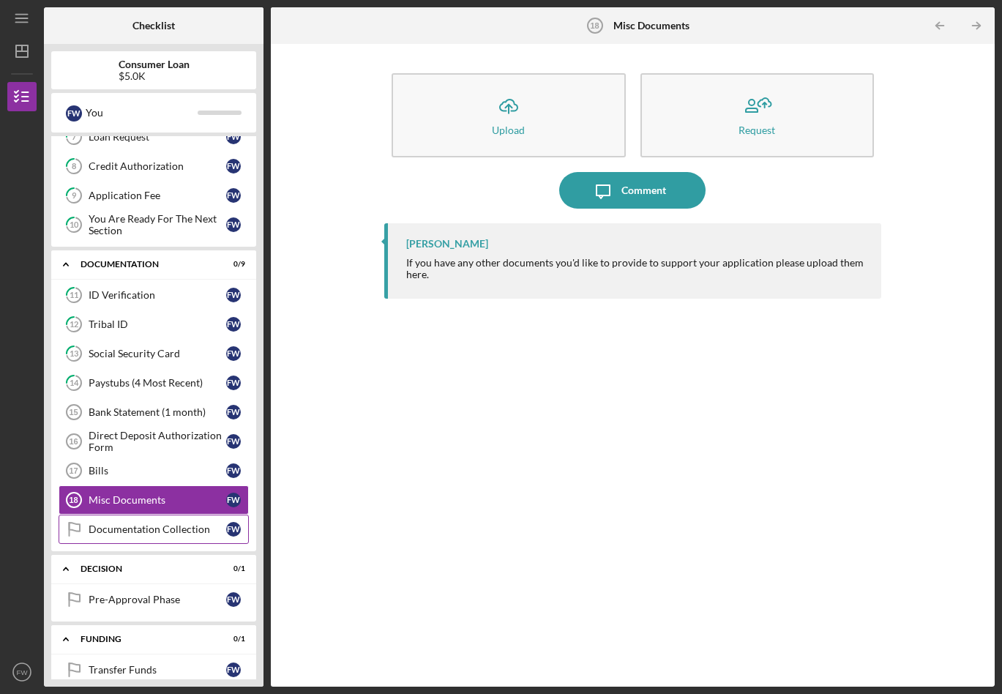
click at [151, 529] on div "Documentation Collection" at bounding box center [158, 529] width 138 height 12
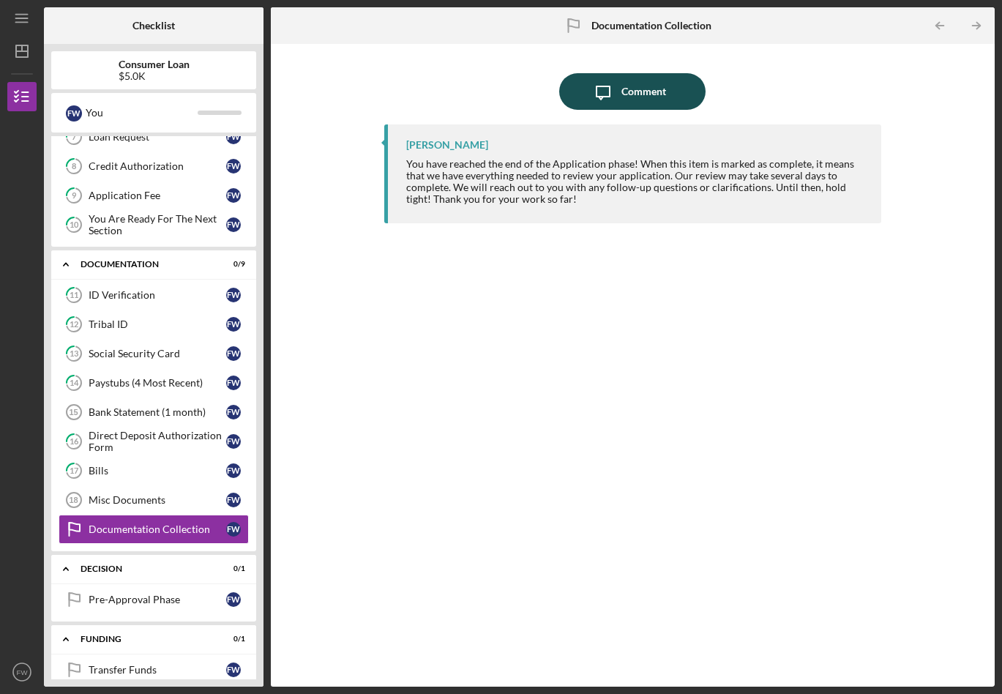
click at [637, 87] on div "Comment" at bounding box center [643, 91] width 45 height 37
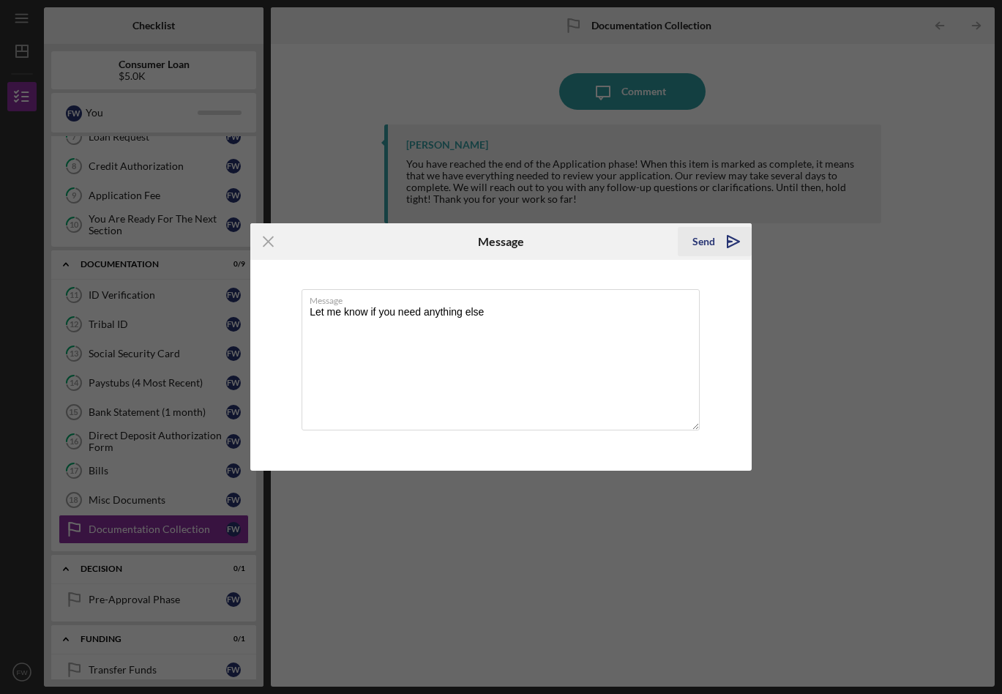
type textarea "Let me know if you need anything else"
click at [705, 241] on div "Send" at bounding box center [703, 241] width 23 height 29
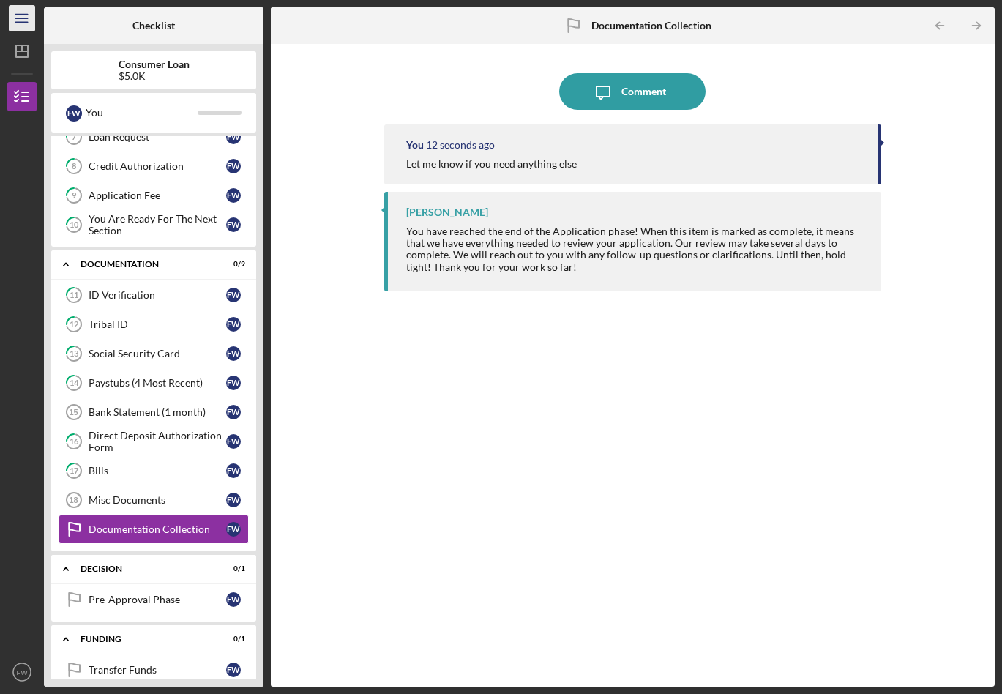
click at [20, 18] on line "button" at bounding box center [21, 18] width 12 height 0
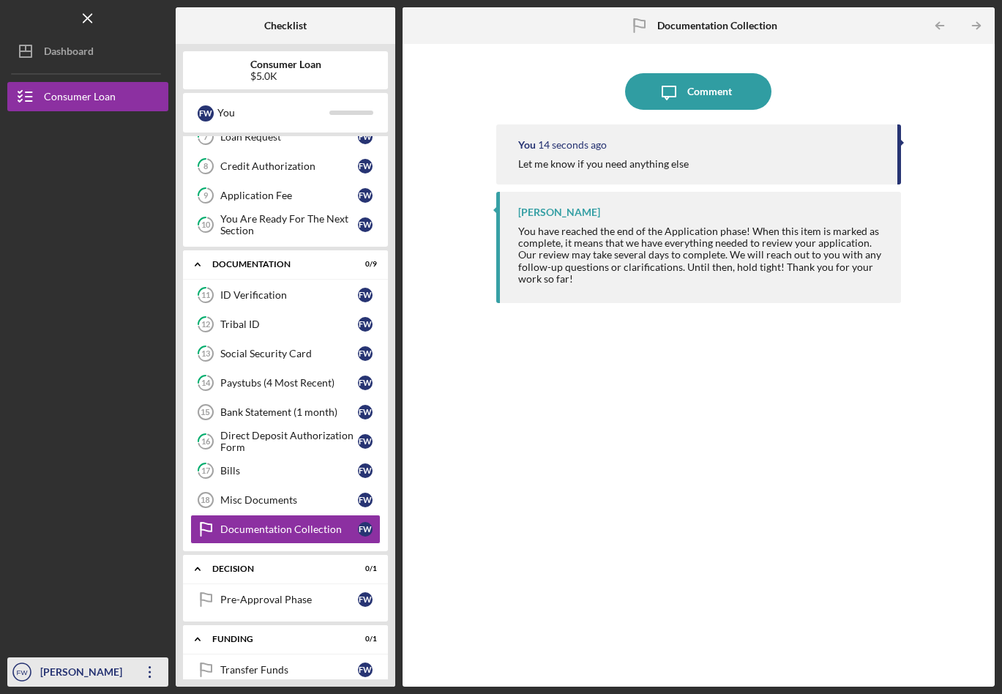
click at [89, 672] on div "[PERSON_NAME]" at bounding box center [84, 673] width 95 height 33
click at [151, 670] on icon "Icon/Overflow" at bounding box center [150, 671] width 37 height 37
click at [21, 669] on text "FW" at bounding box center [23, 672] width 12 height 8
click at [66, 673] on div "[PERSON_NAME]" at bounding box center [84, 673] width 95 height 33
drag, startPoint x: 66, startPoint y: 673, endPoint x: 33, endPoint y: 626, distance: 57.2
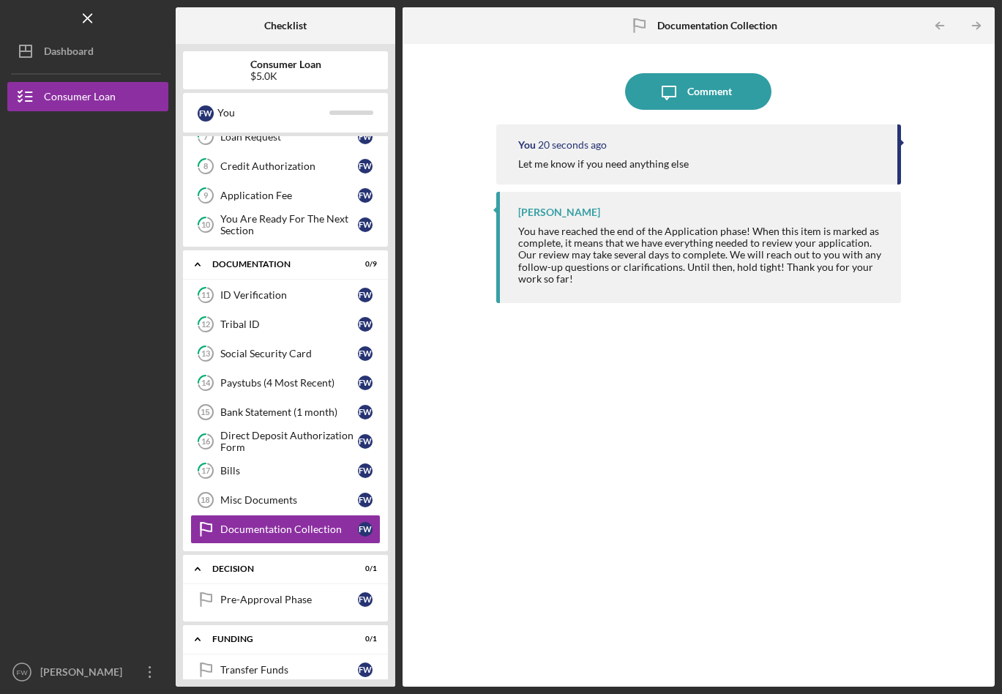
click at [33, 626] on div at bounding box center [87, 520] width 161 height 273
click at [86, 18] on icon "Icon/Menu Close" at bounding box center [88, 18] width 33 height 33
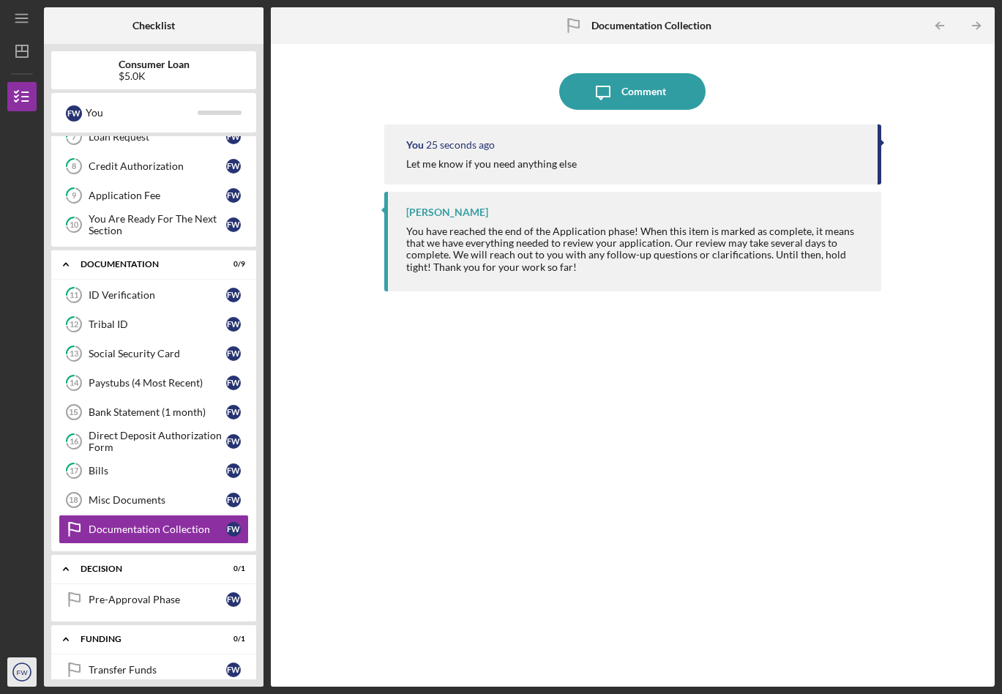
click at [23, 670] on text "FW" at bounding box center [23, 672] width 12 height 8
click at [22, 670] on text "FW" at bounding box center [23, 672] width 12 height 8
click at [17, 15] on icon "Icon/Menu" at bounding box center [22, 18] width 33 height 33
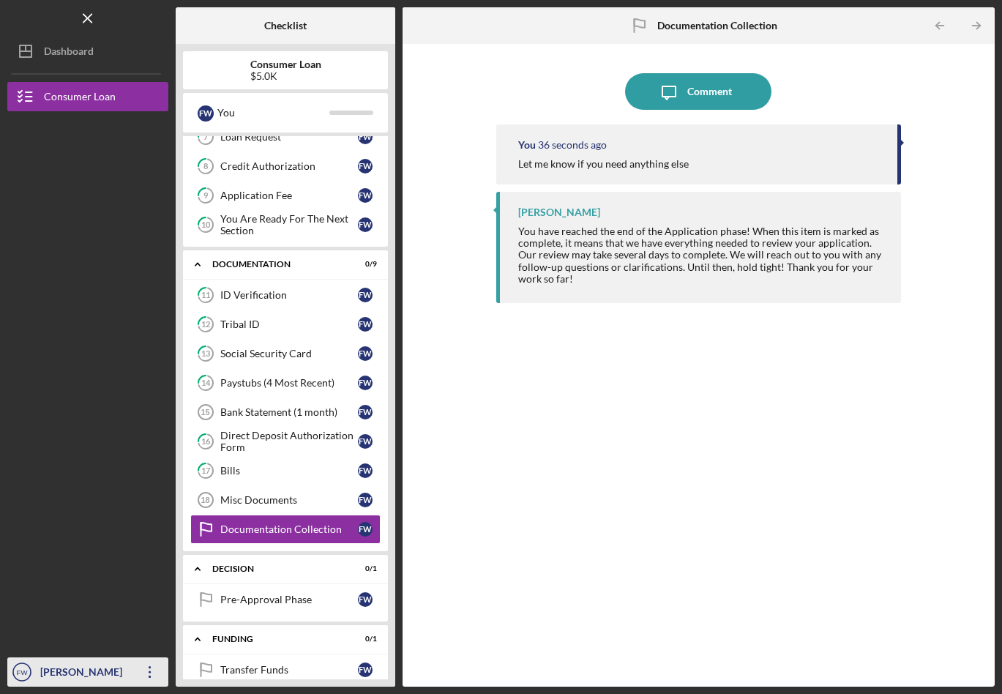
click at [151, 668] on icon "Icon/Overflow" at bounding box center [150, 671] width 37 height 37
click at [59, 673] on div "[PERSON_NAME]" at bounding box center [84, 673] width 95 height 33
click at [23, 669] on text "FW" at bounding box center [23, 672] width 12 height 8
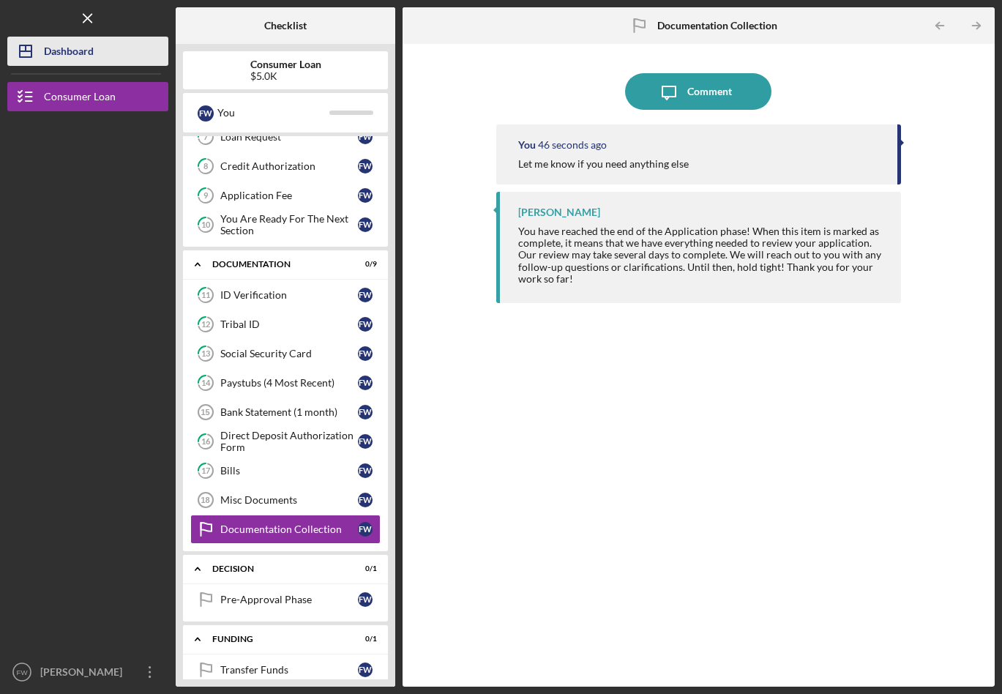
click at [71, 50] on div "Dashboard" at bounding box center [69, 53] width 50 height 33
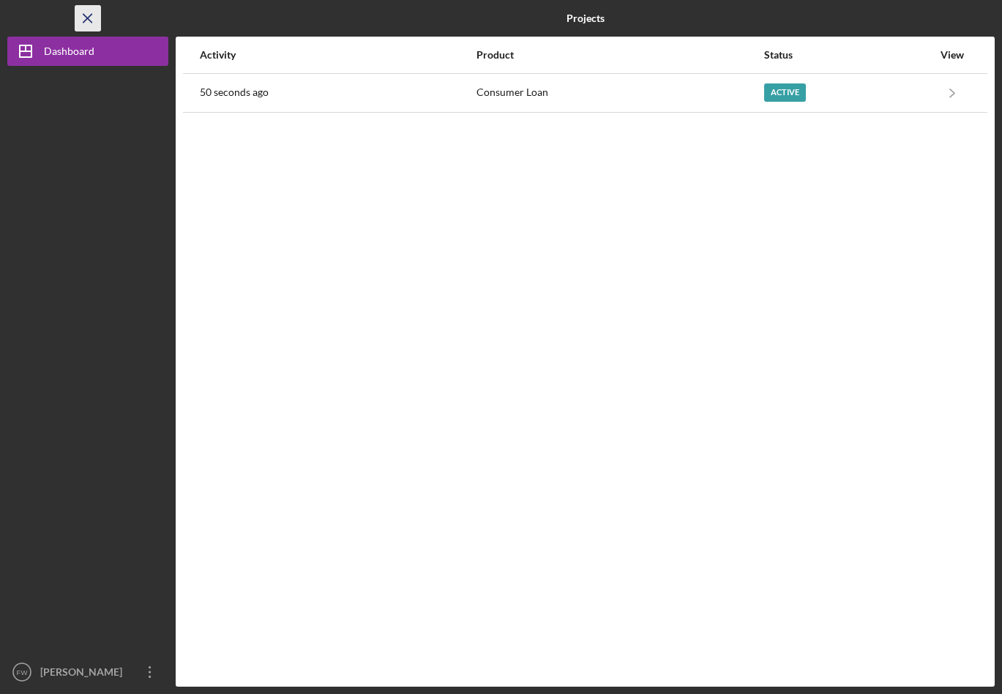
click at [85, 18] on icon "Icon/Menu Close" at bounding box center [88, 18] width 33 height 33
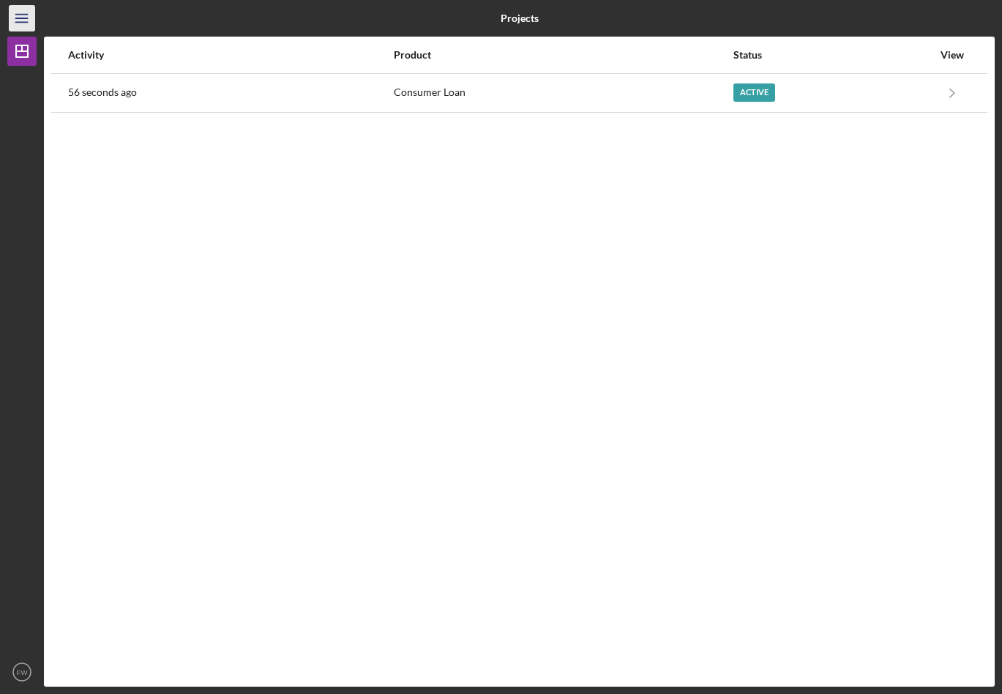
click at [20, 17] on icon "Icon/Menu" at bounding box center [22, 18] width 33 height 33
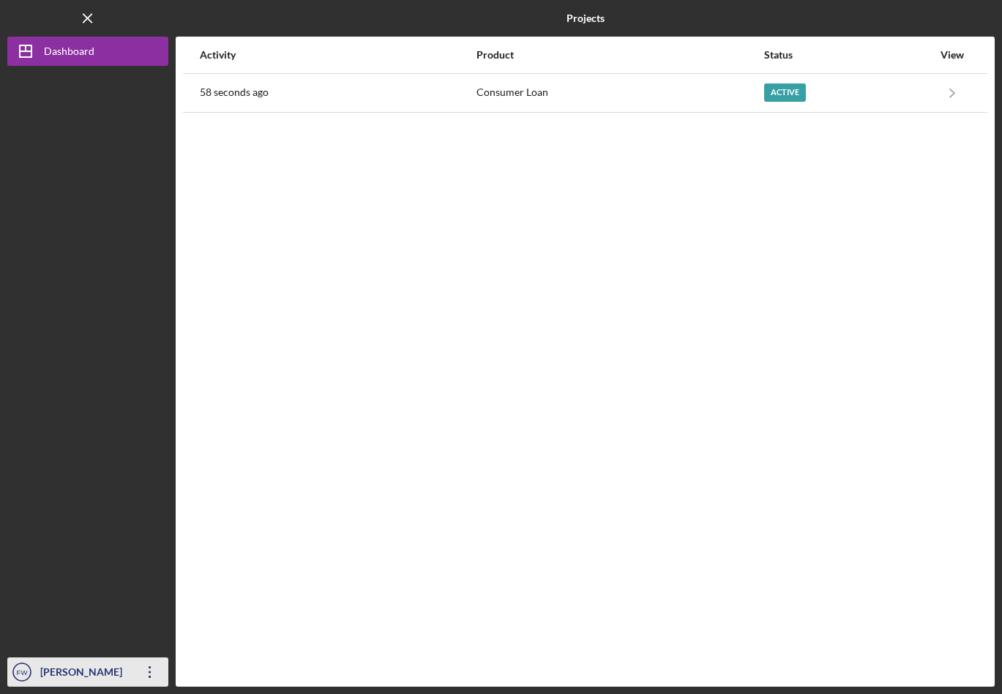
click at [25, 671] on text "FW" at bounding box center [23, 672] width 12 height 8
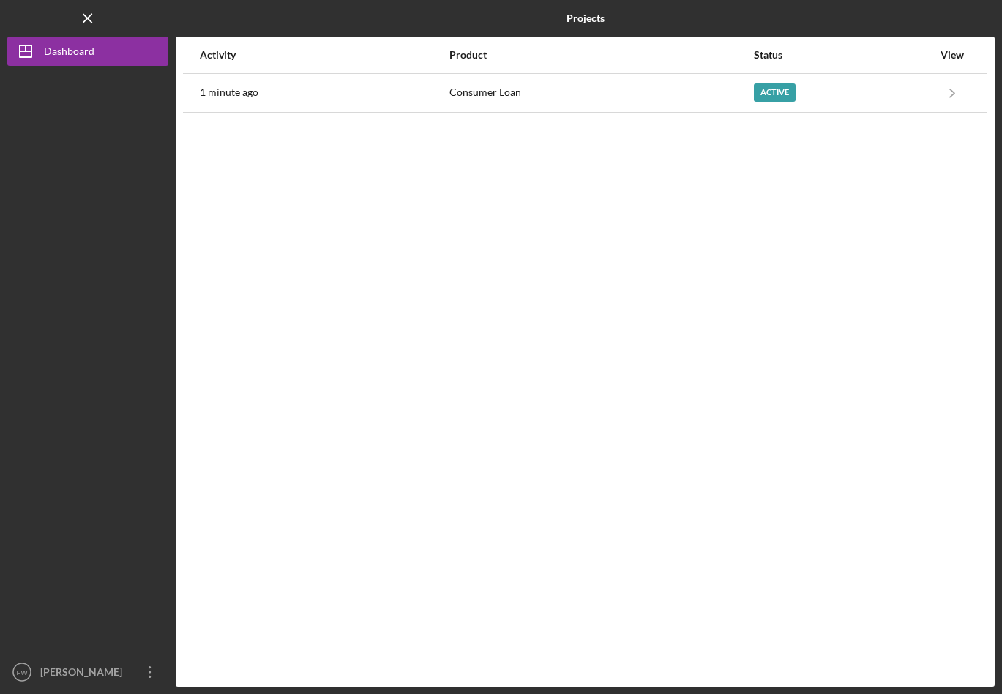
drag, startPoint x: 69, startPoint y: 672, endPoint x: 36, endPoint y: 642, distance: 44.5
click at [36, 642] on div at bounding box center [87, 361] width 161 height 591
